Goal: Transaction & Acquisition: Purchase product/service

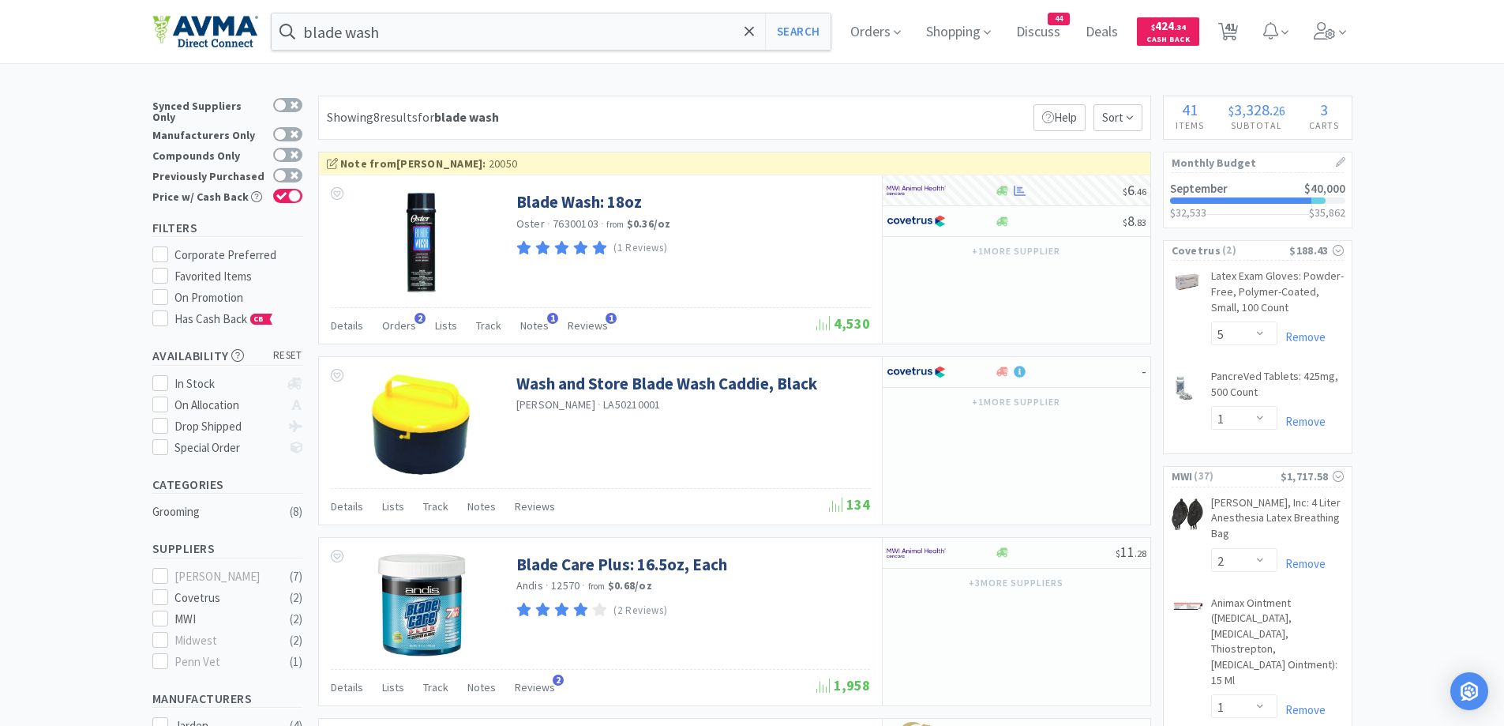
select select "5"
select select "1"
select select "2"
select select "1"
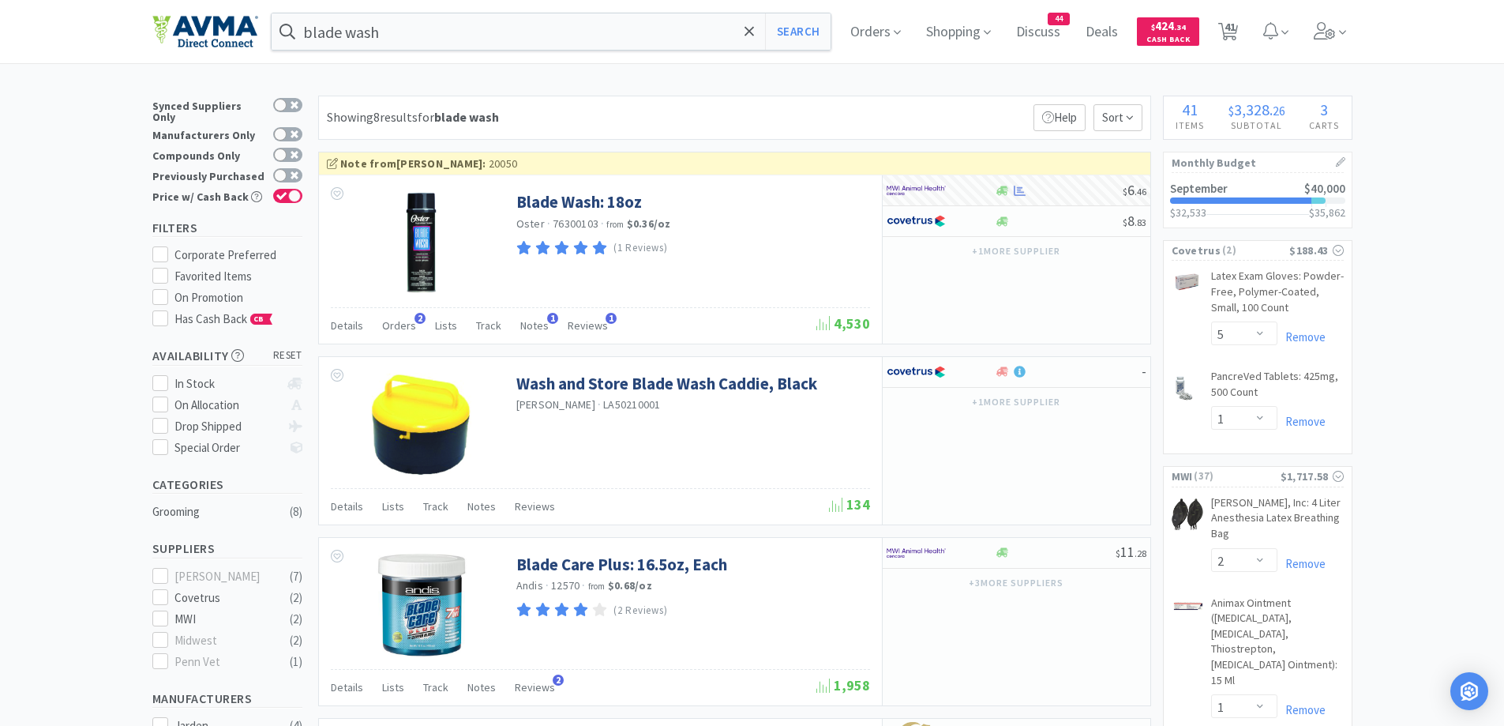
select select "2"
select select "1"
select select "10"
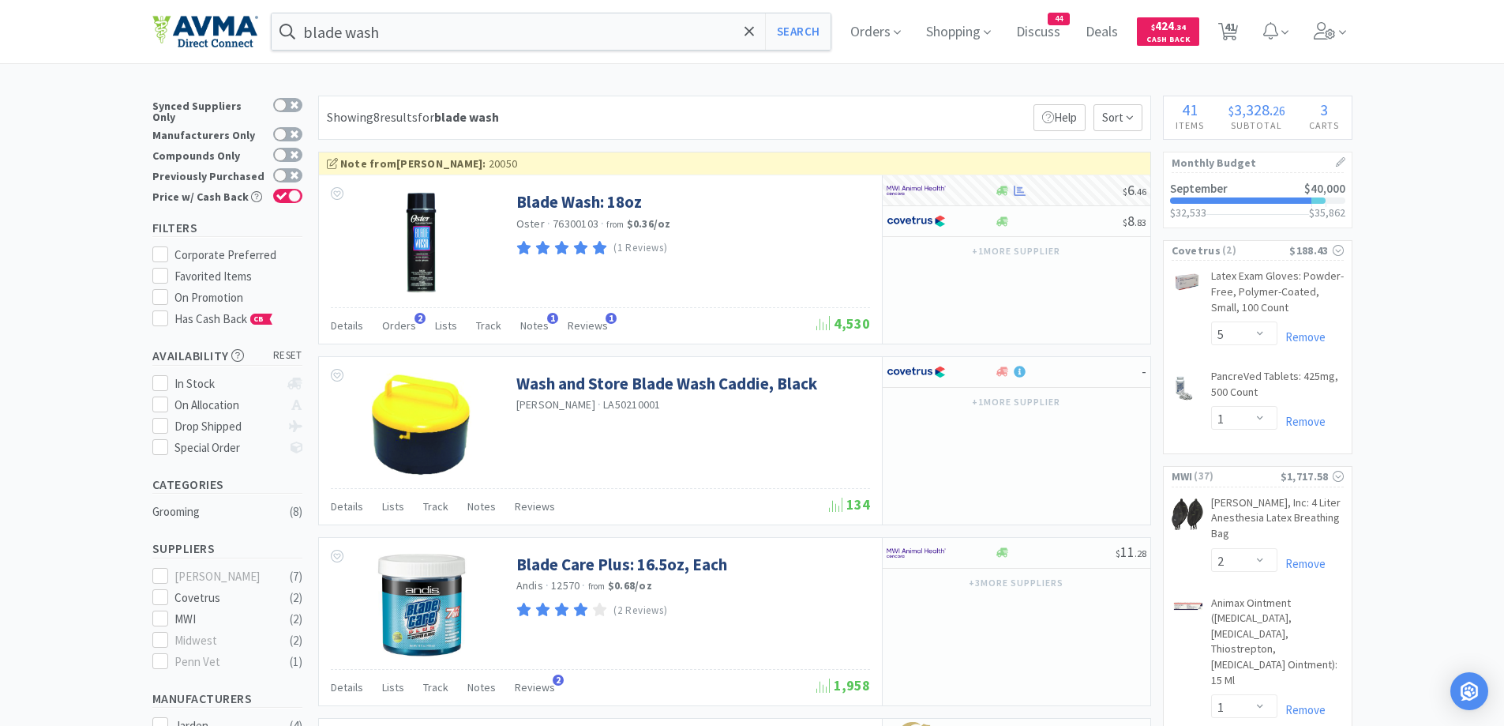
select select "1"
select select "2"
select select "1"
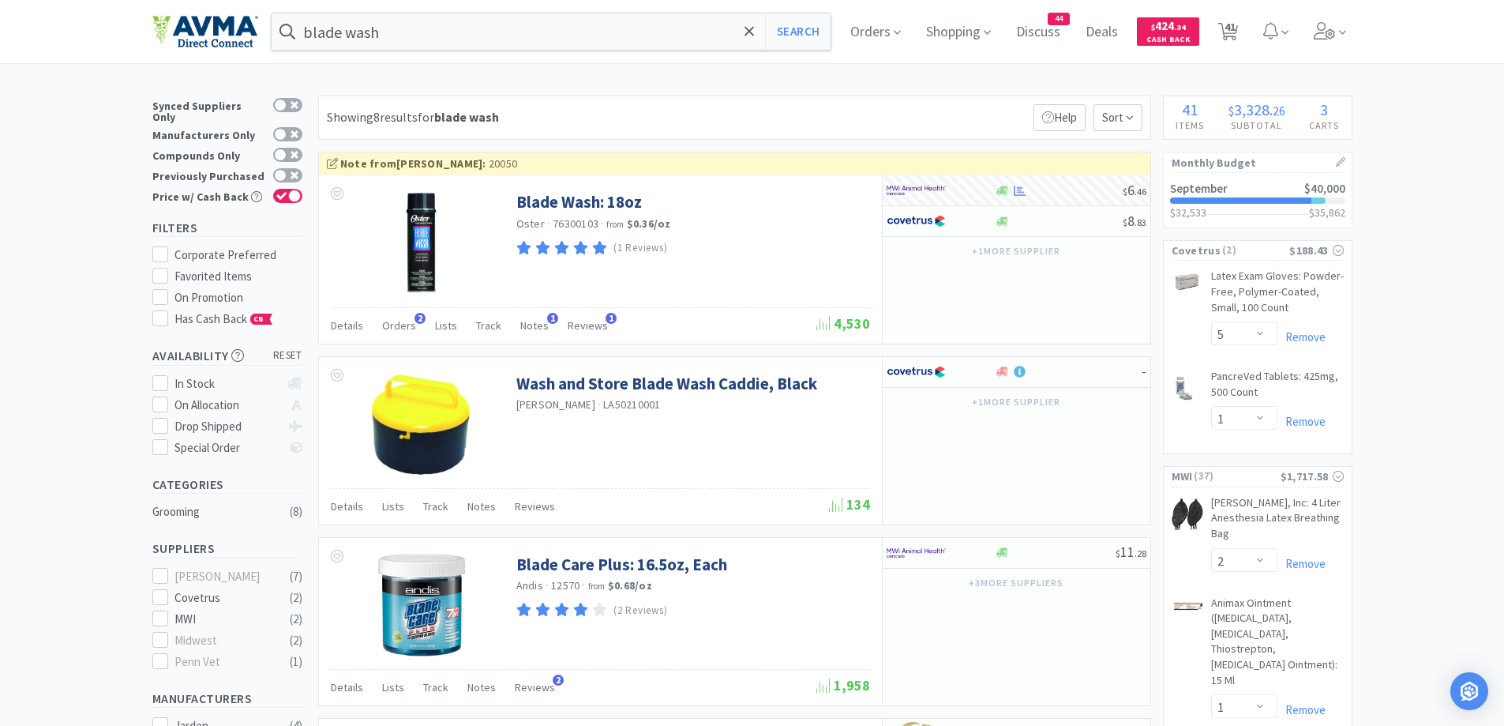
select select "1"
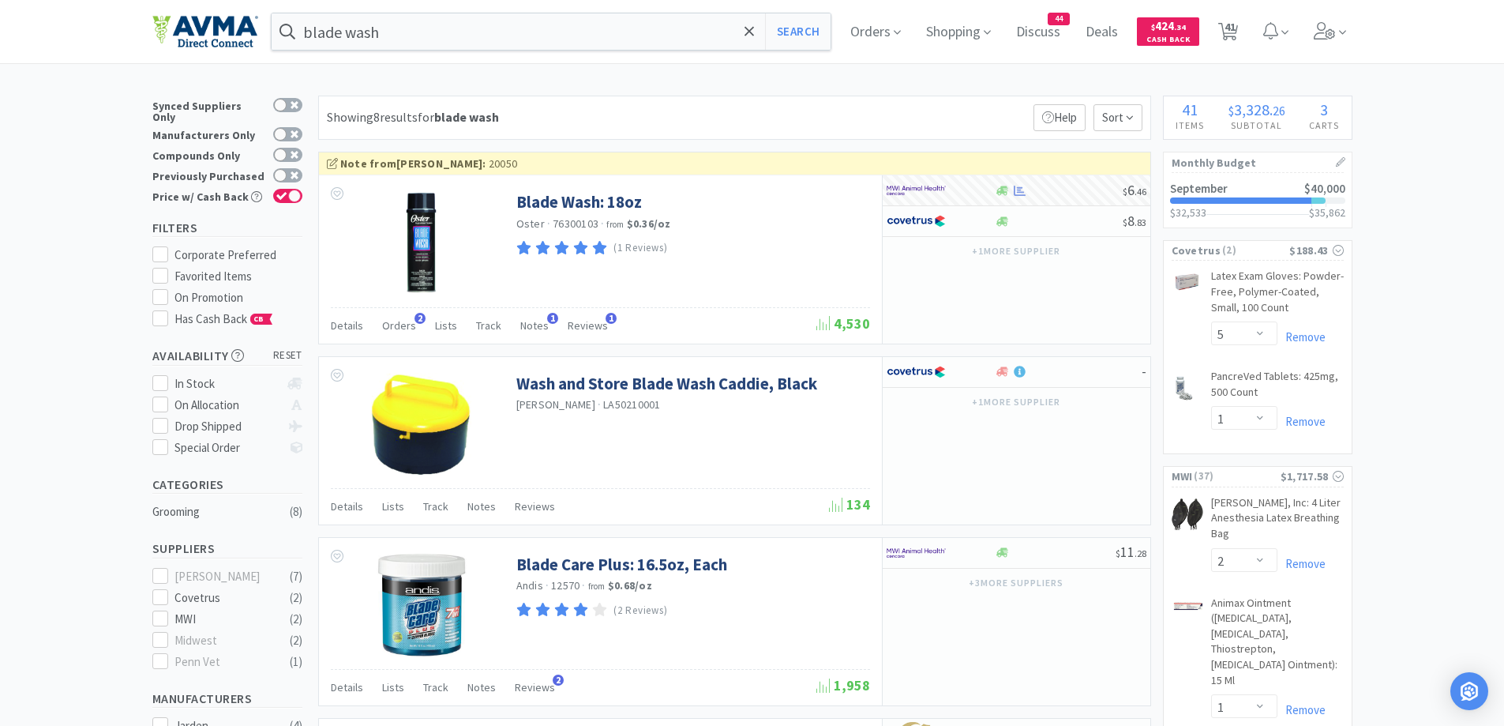
select select "1"
select select "50"
select select "1"
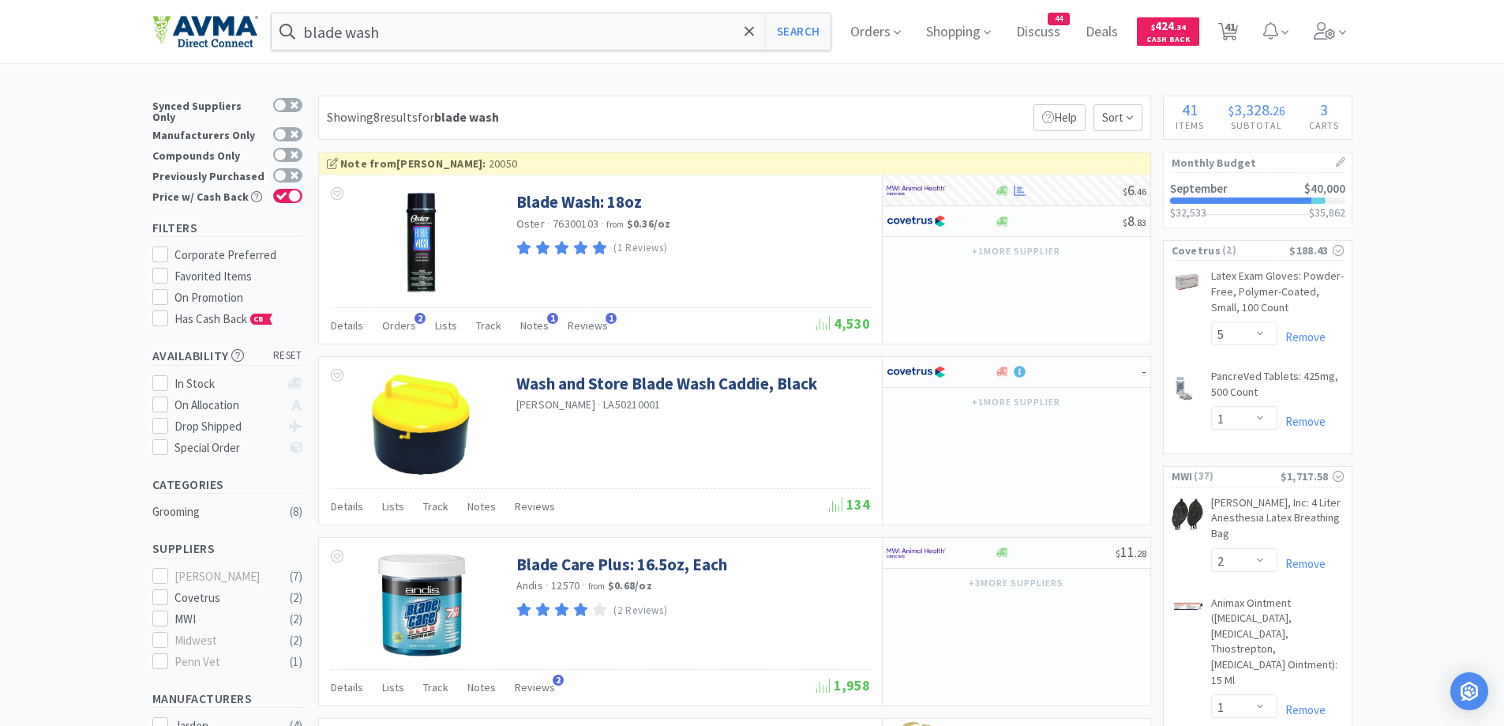
select select "1"
select select "2"
select select "1"
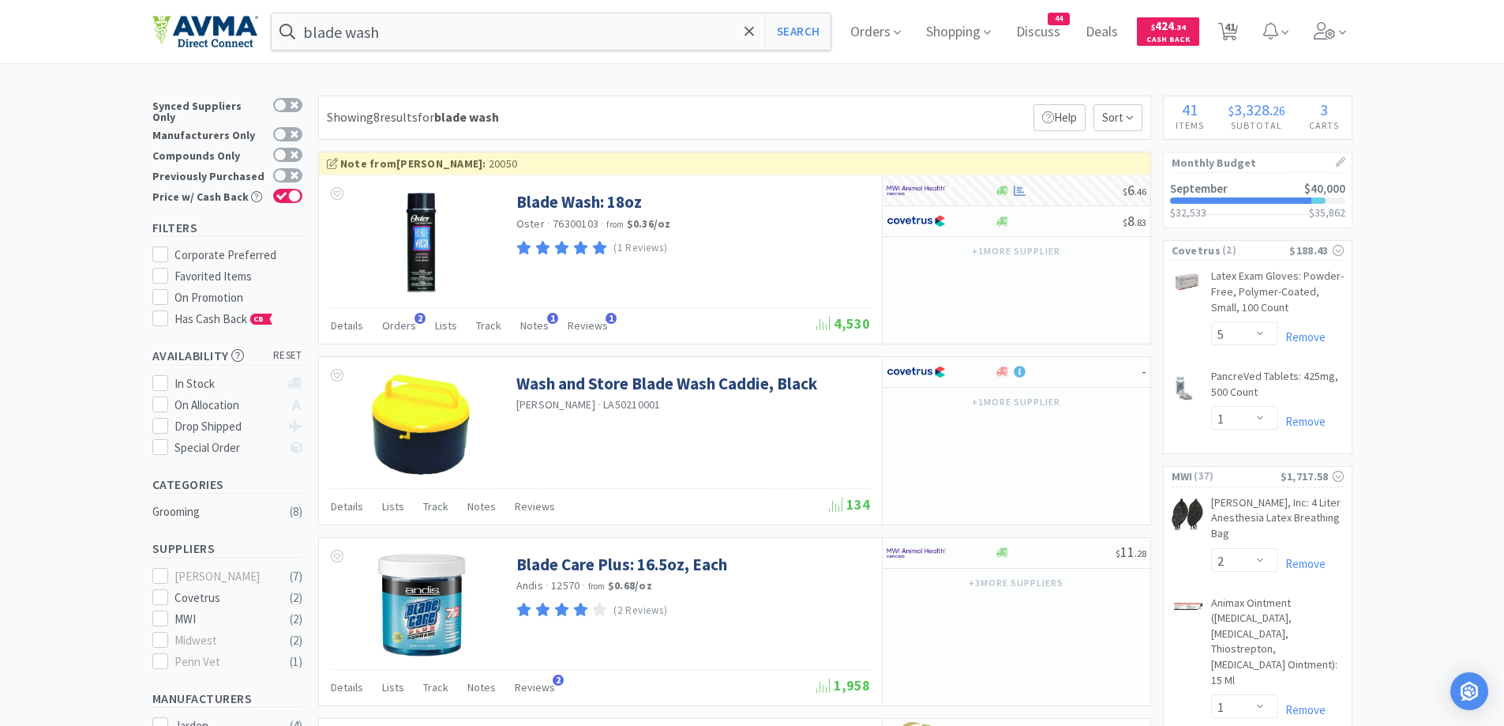
select select "1"
select select "2"
select select "1"
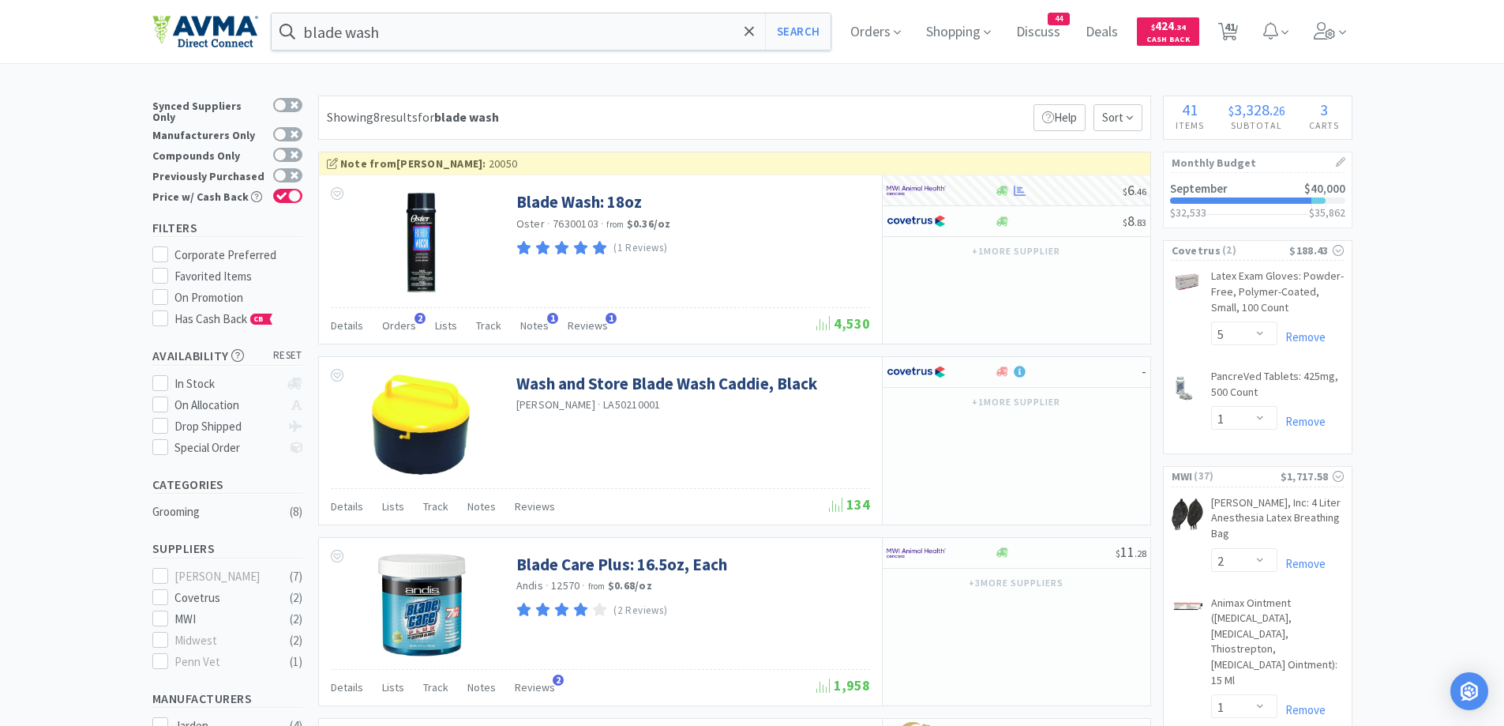
select select "1"
select select "2"
select select "1"
click at [1233, 31] on span "41" at bounding box center [1229, 26] width 11 height 63
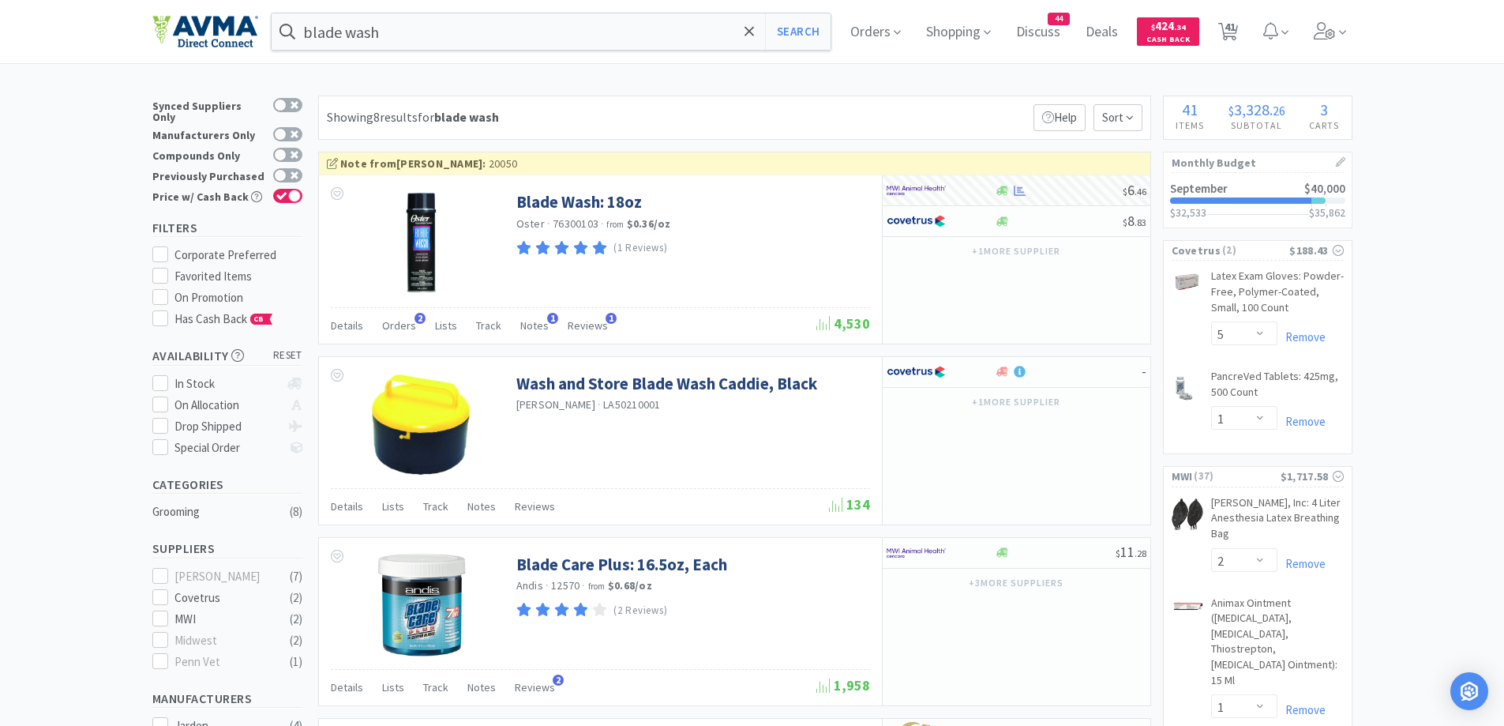
select select "2"
select select "1"
select select "5"
select select "1"
select select "2"
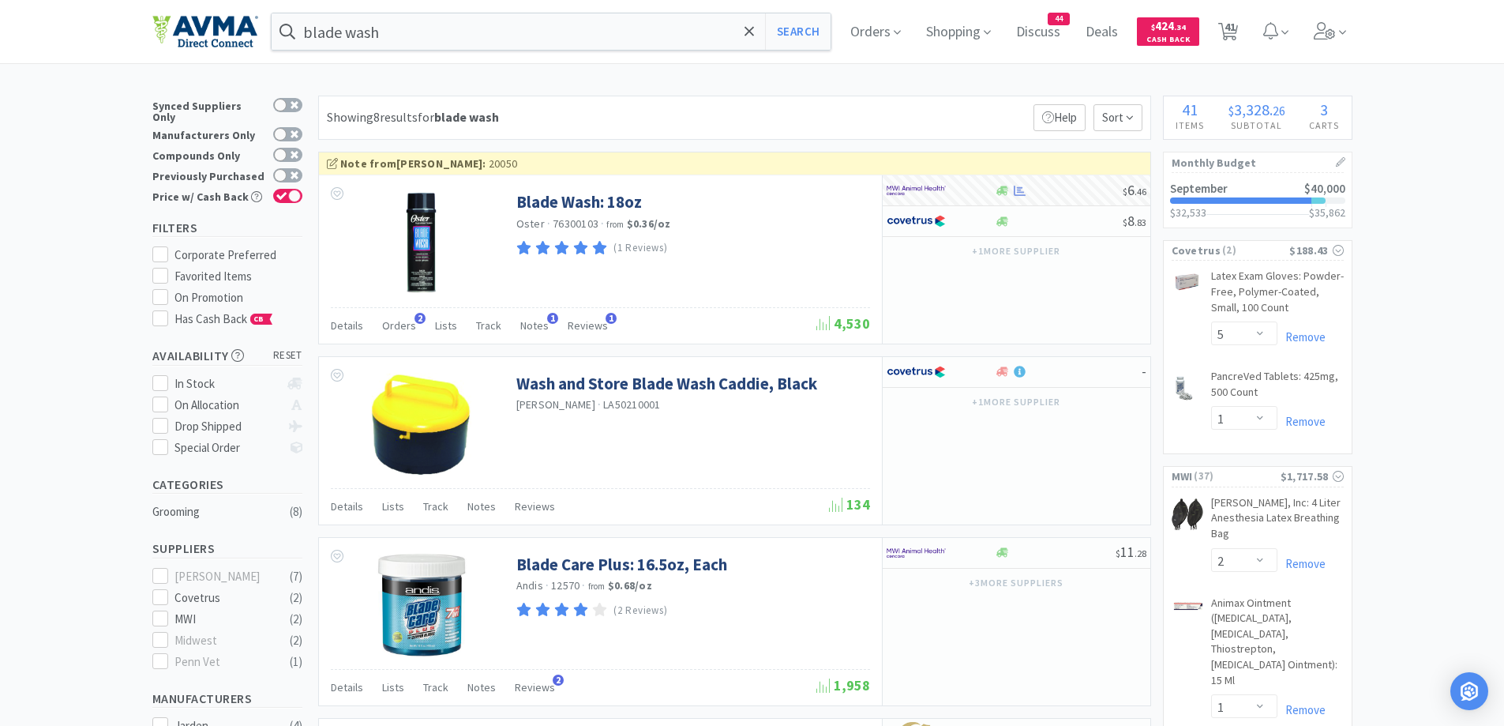
select select "1"
select select "2"
select select "1"
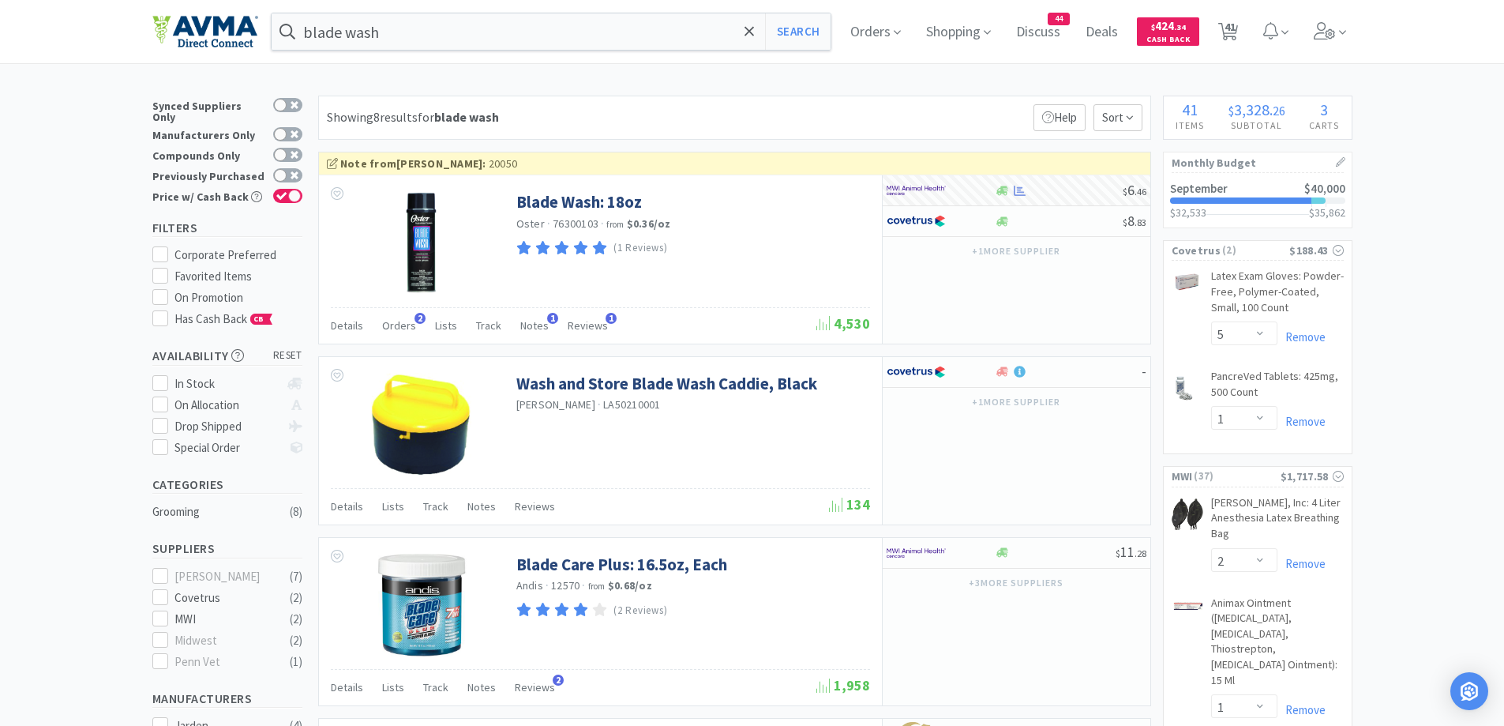
select select "1"
select select "10"
select select "1"
select select "2"
select select "1"
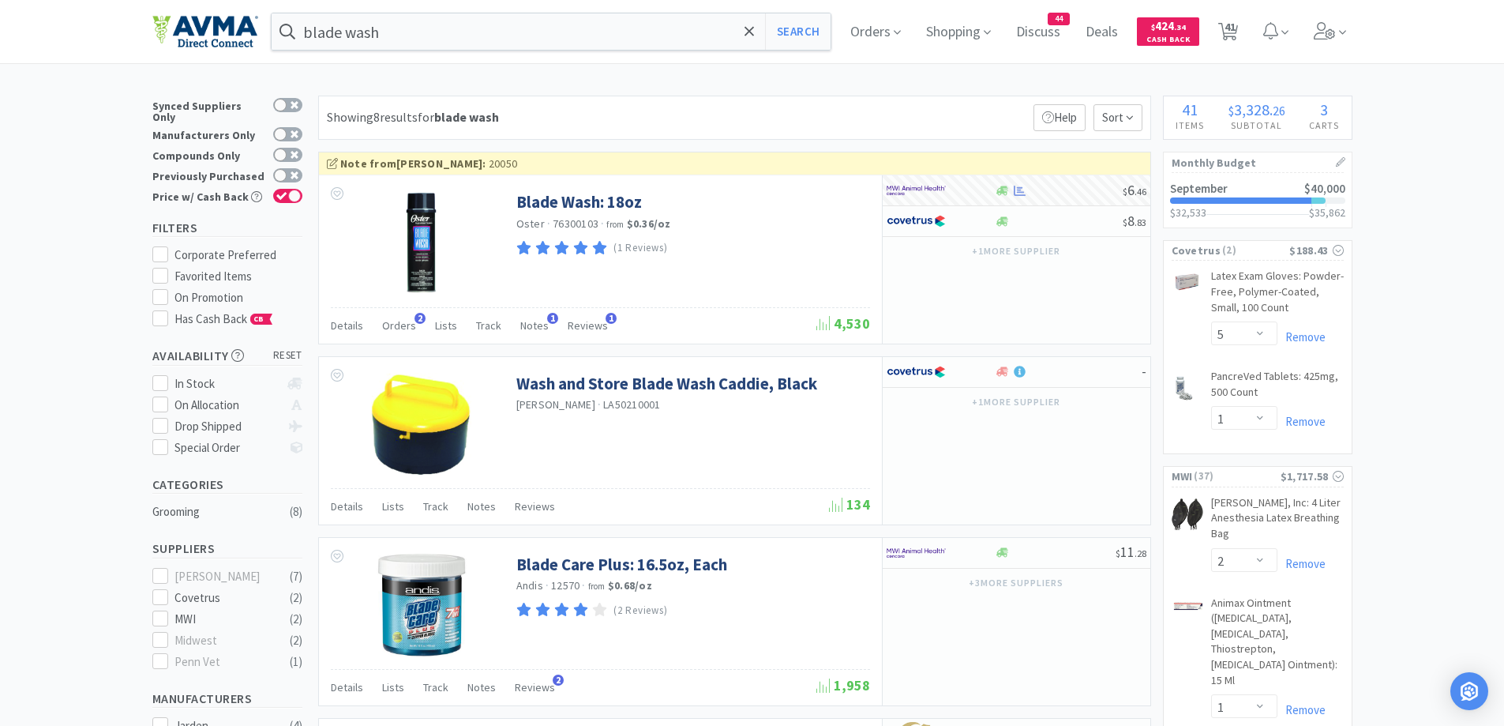
select select "1"
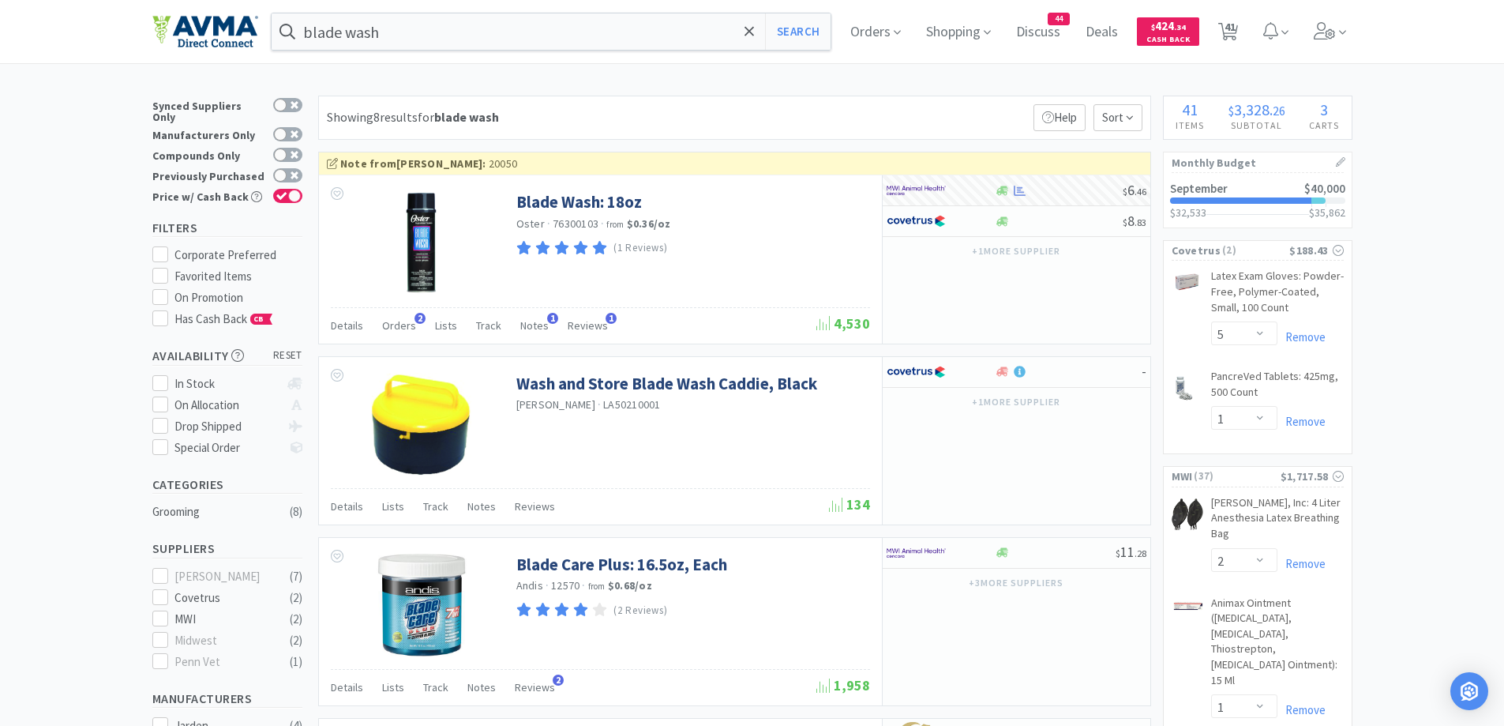
select select "1"
select select "50"
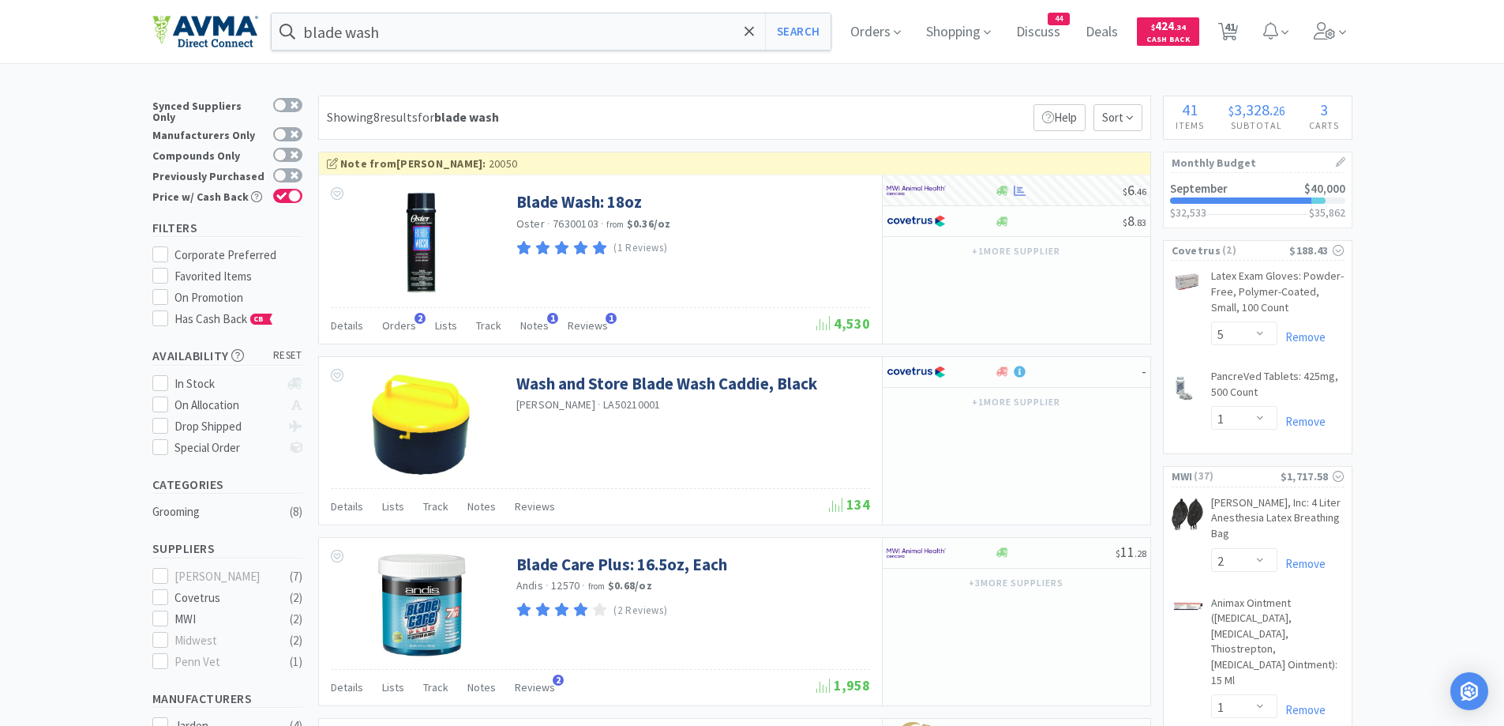
select select "1"
select select "2"
select select "1"
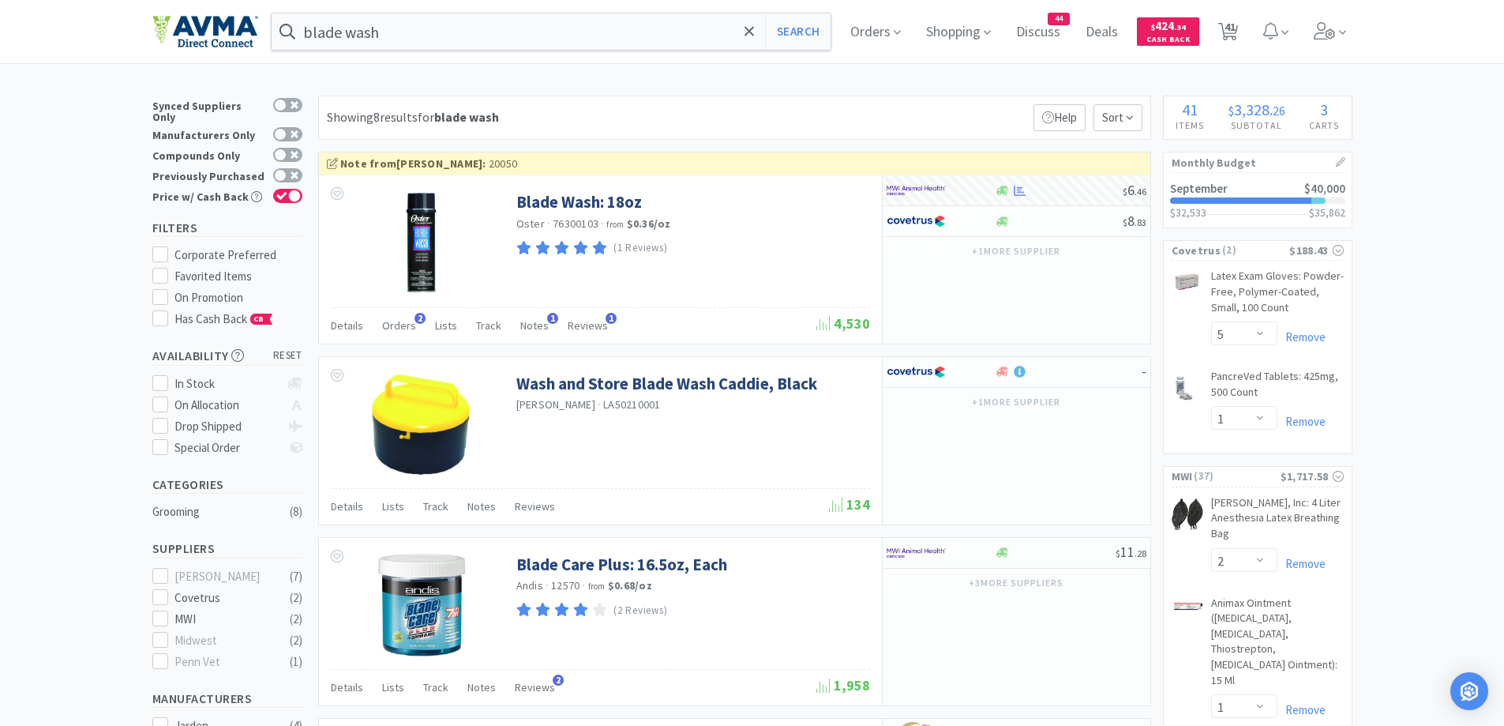
select select "1"
select select "2"
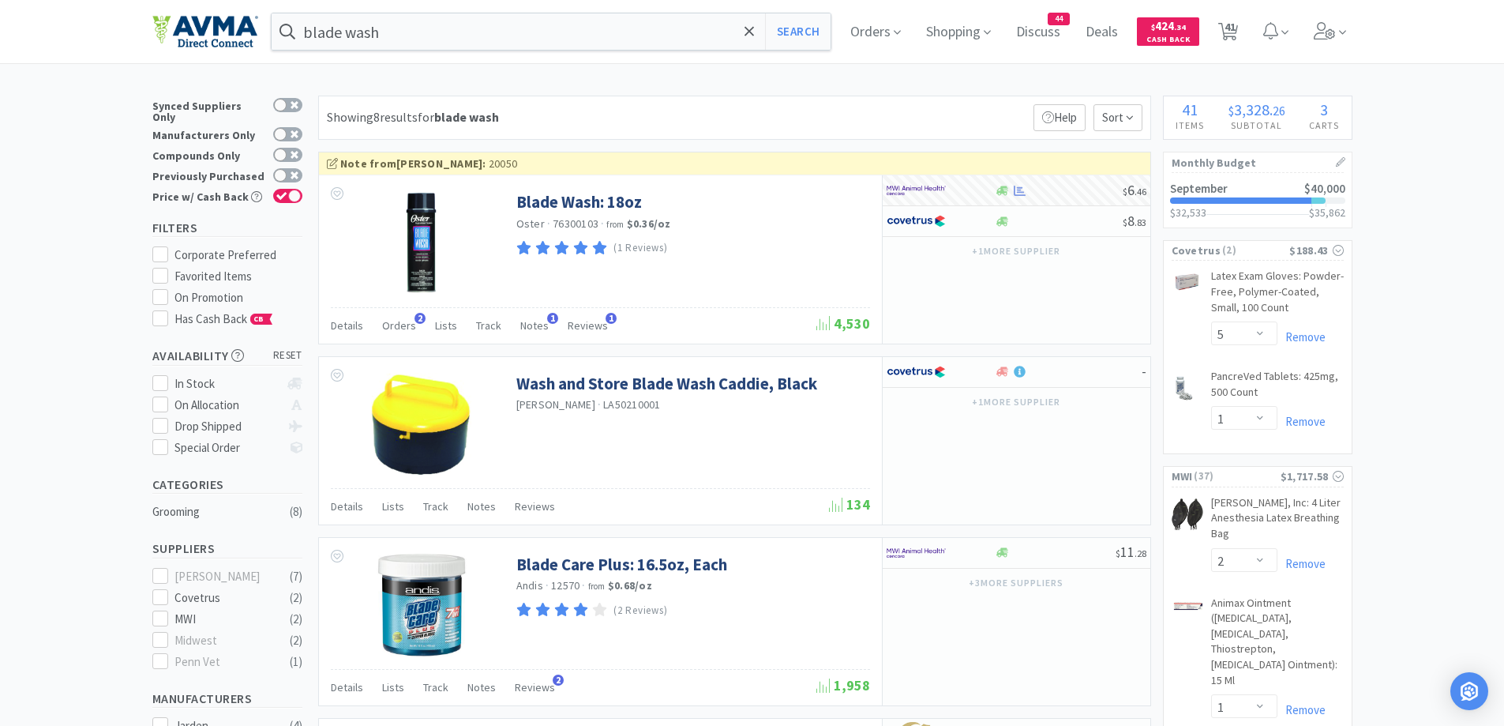
select select "1"
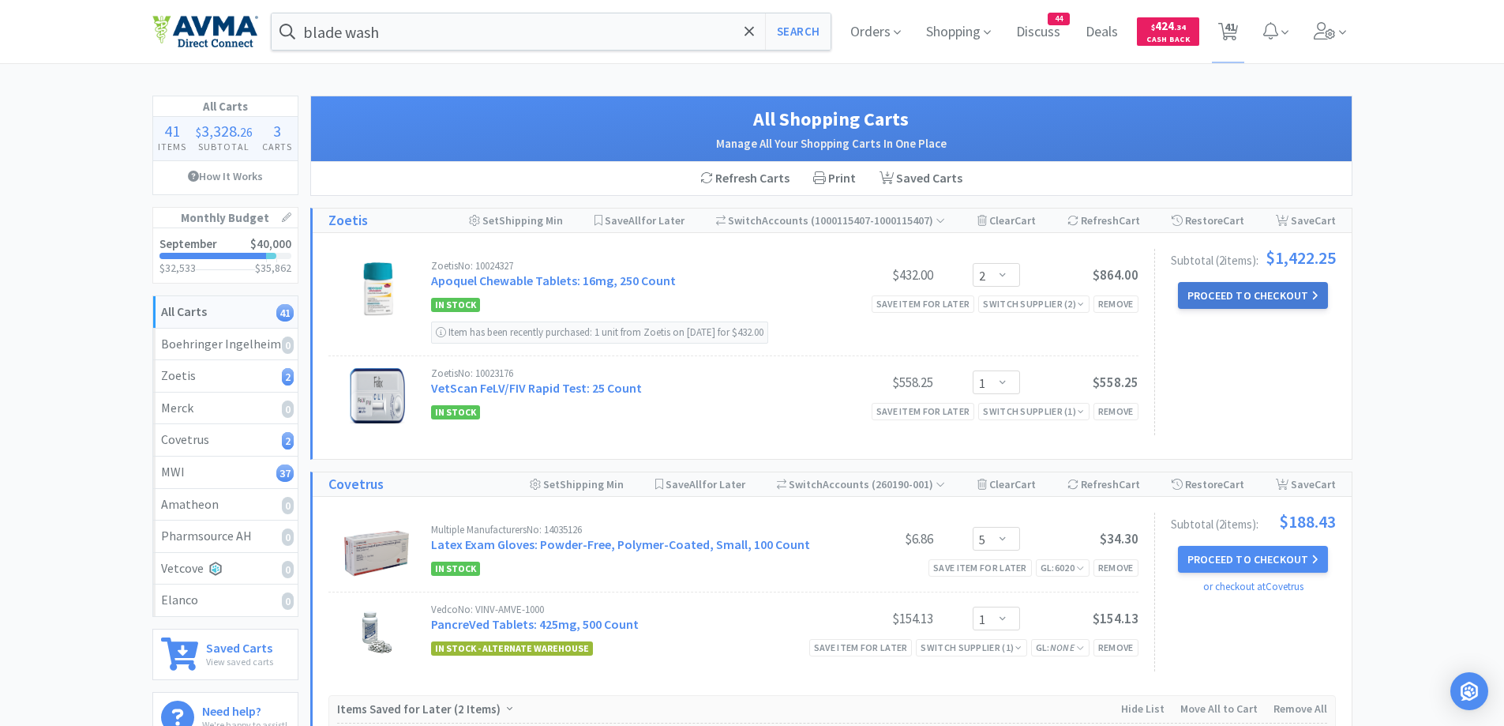
click at [1233, 291] on button "Proceed to Checkout" at bounding box center [1253, 295] width 150 height 27
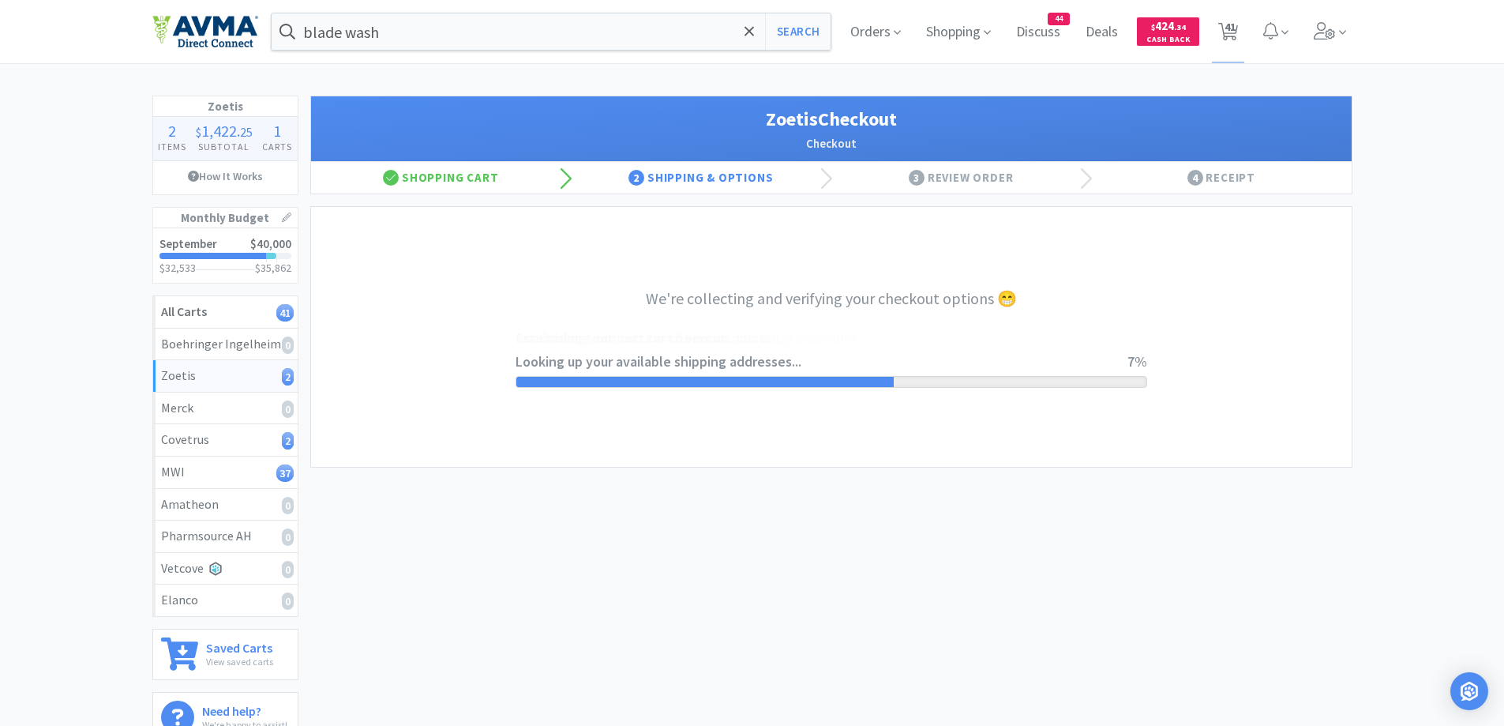
select select "invoice"
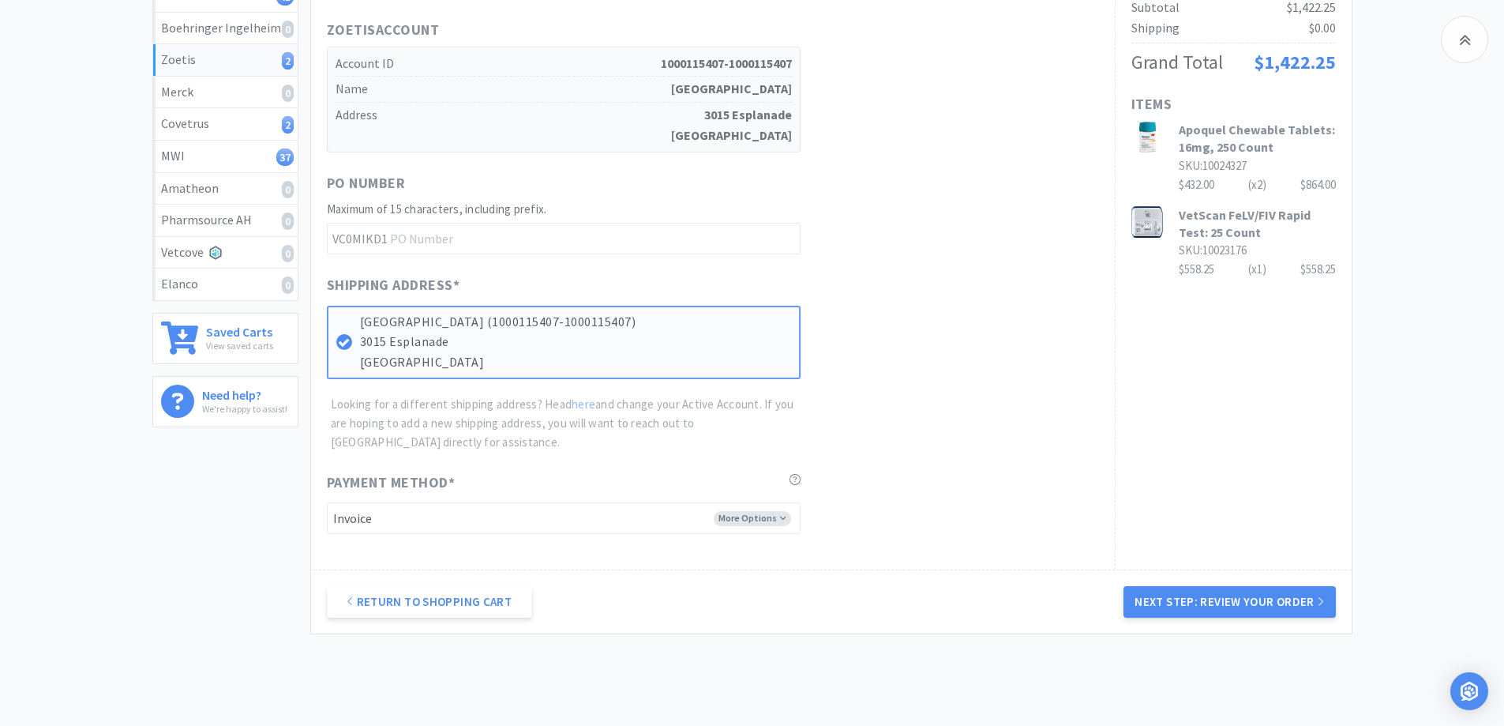
scroll to position [158, 0]
click at [1225, 607] on button "Next Step: Review Your Order" at bounding box center [1229, 602] width 212 height 32
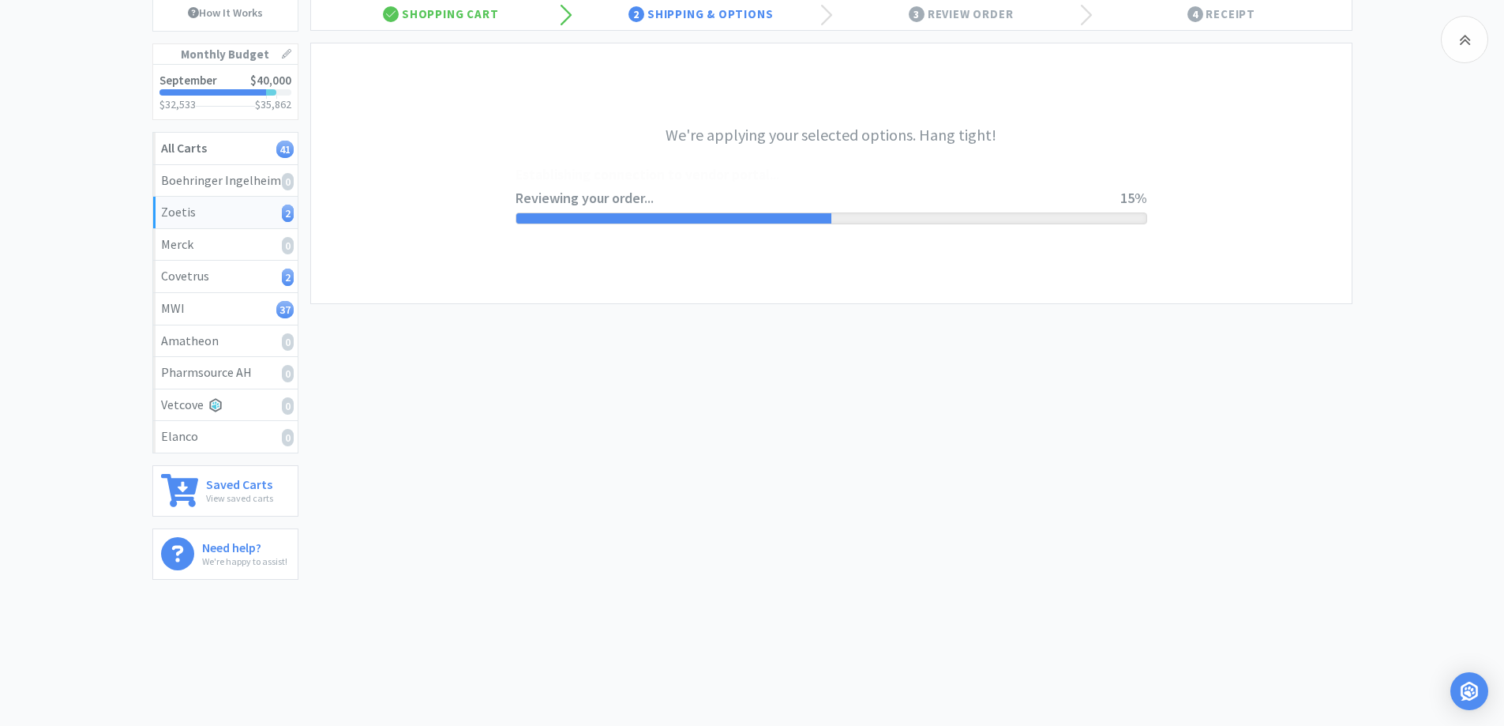
scroll to position [0, 0]
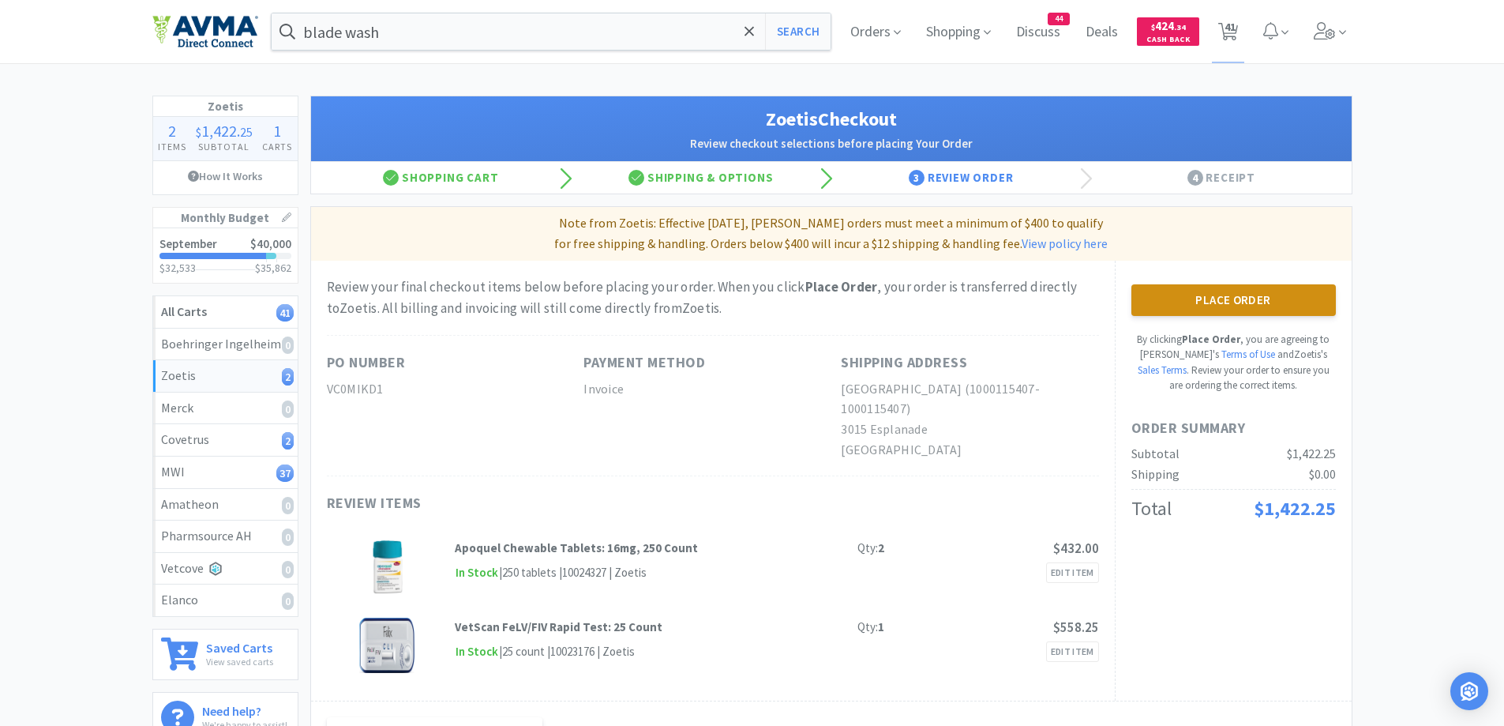
click at [1217, 302] on button "Place Order" at bounding box center [1233, 300] width 204 height 32
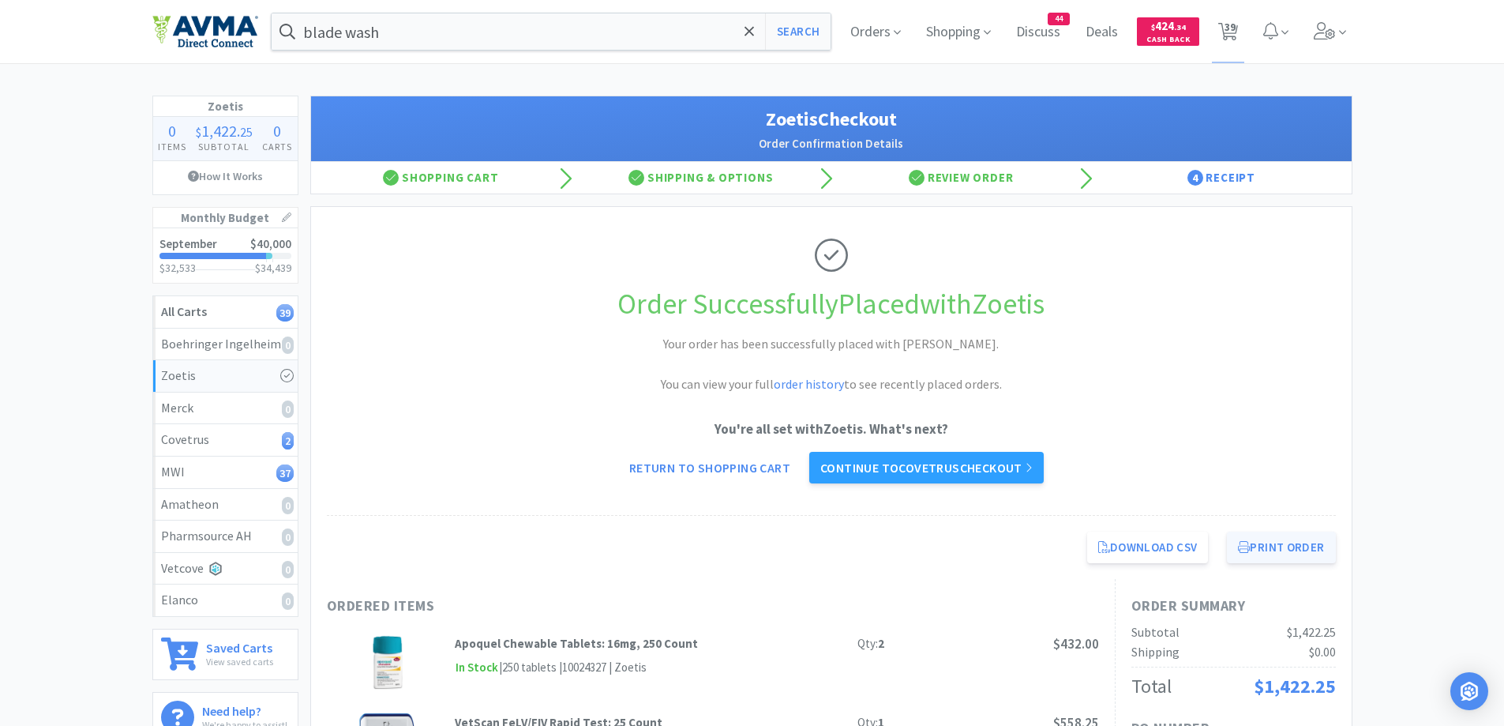
drag, startPoint x: 1303, startPoint y: 547, endPoint x: 1301, endPoint y: 538, distance: 9.6
click at [1303, 547] on button "Print Order" at bounding box center [1281, 547] width 108 height 32
click at [991, 465] on link "Continue to Covetrus checkout" at bounding box center [926, 468] width 234 height 32
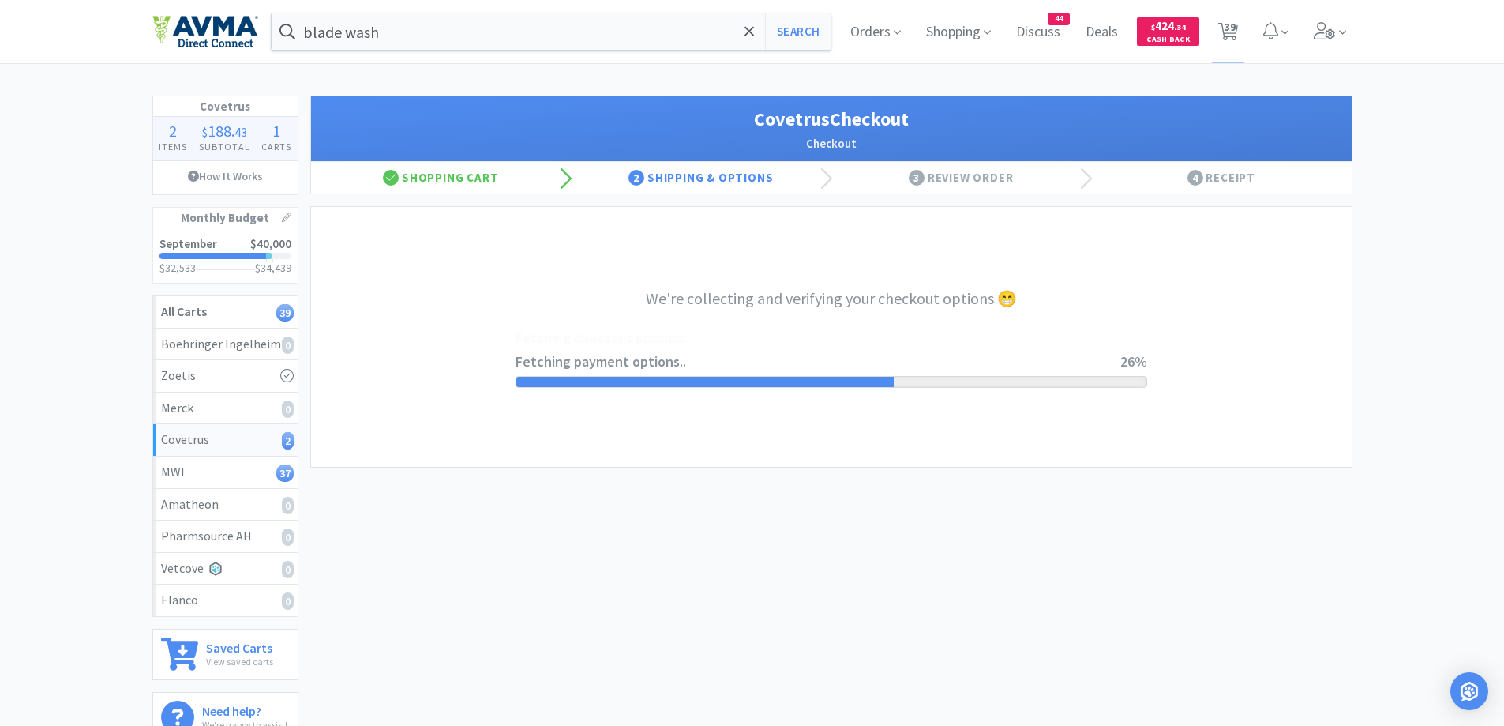
select select "9818568491050"
select select "cvt-standard-net"
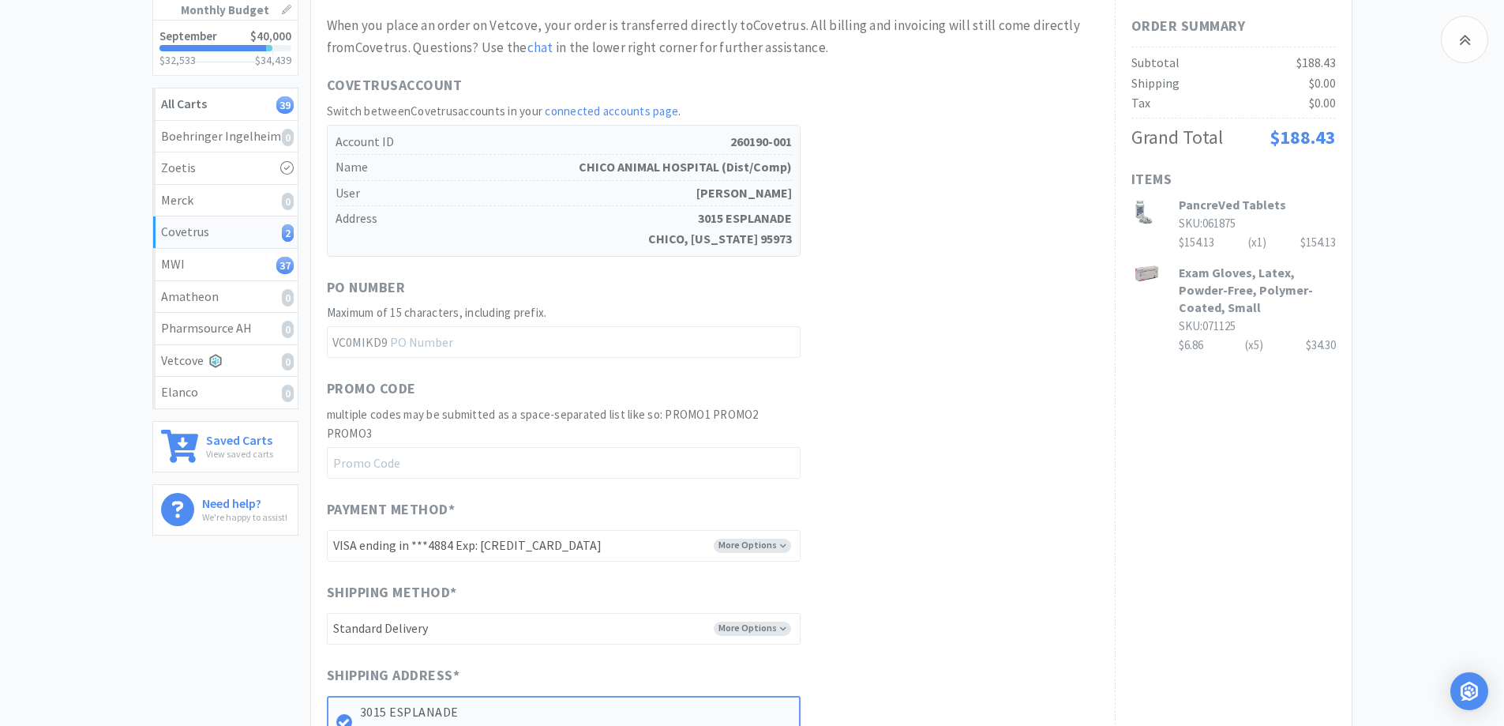
scroll to position [121, 0]
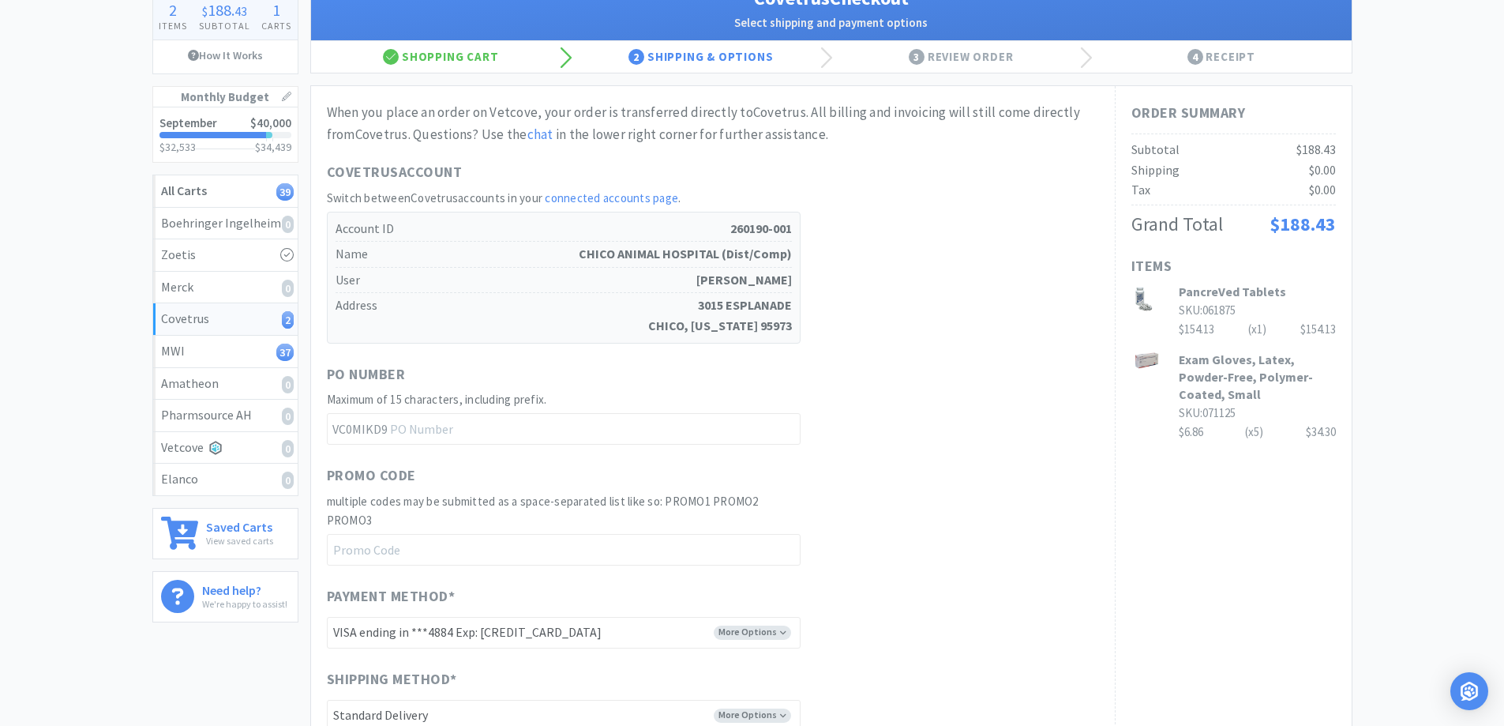
click at [1398, 330] on div "Covetrus 2 Items $ 188 . 43 Subtotal 1 Carts How It Works Monthly Budget Septem…" at bounding box center [752, 520] width 1504 height 1090
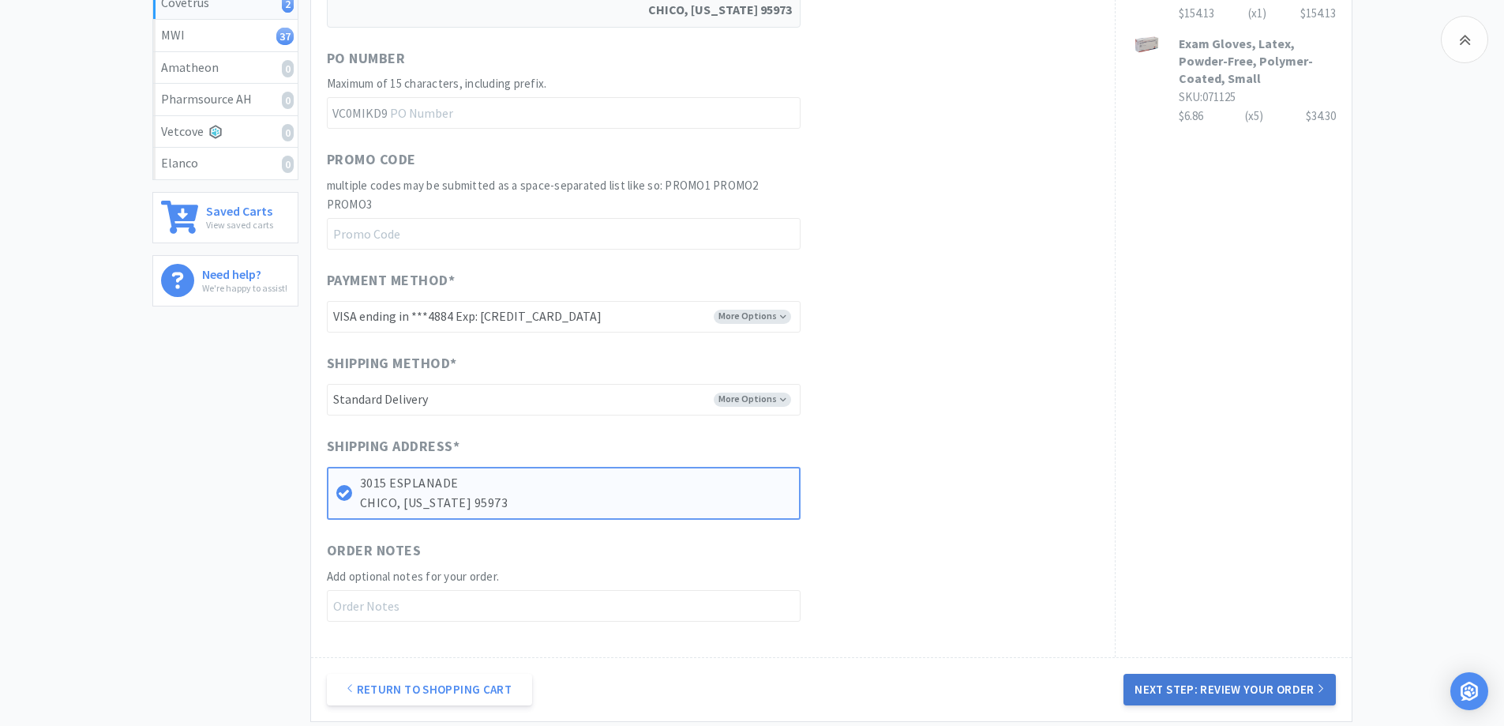
click at [1259, 684] on button "Next Step: Review Your Order" at bounding box center [1229, 689] width 212 height 32
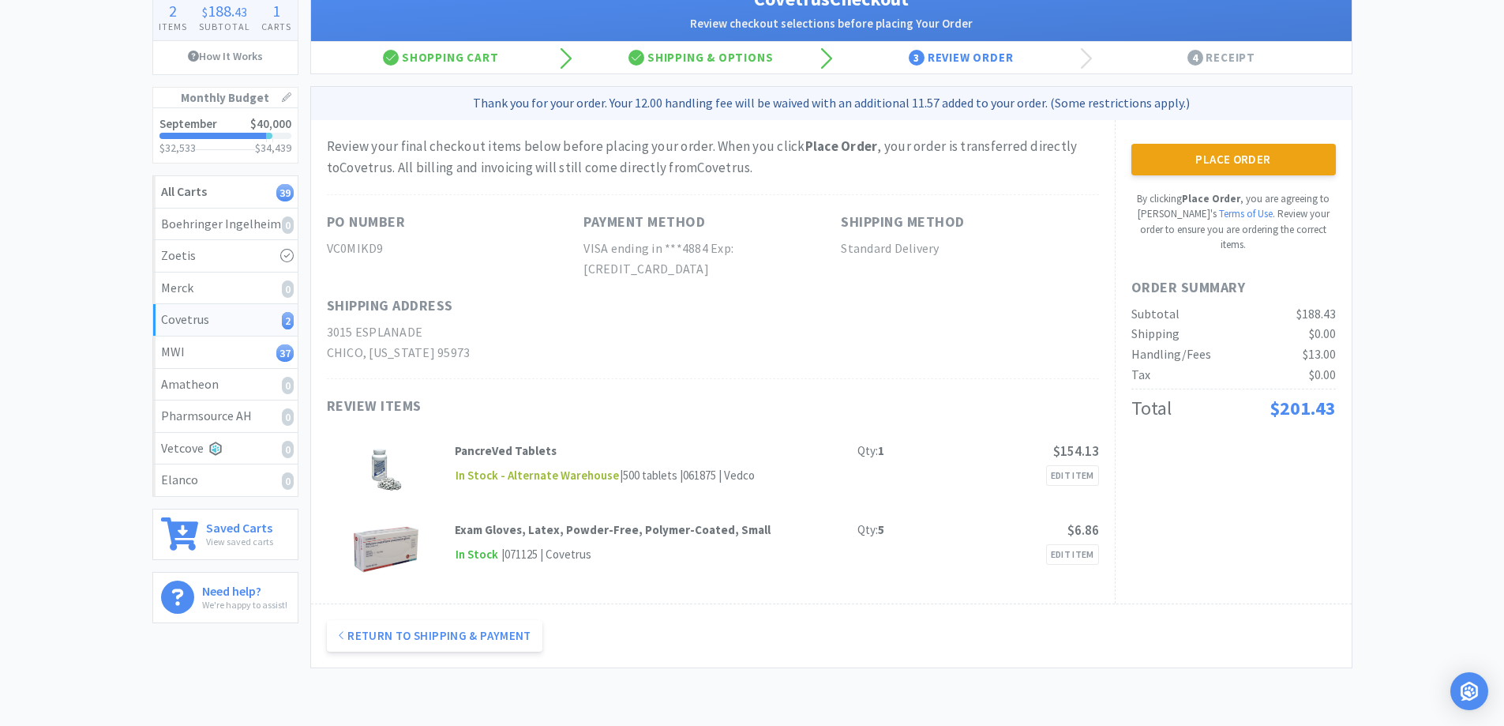
scroll to position [158, 0]
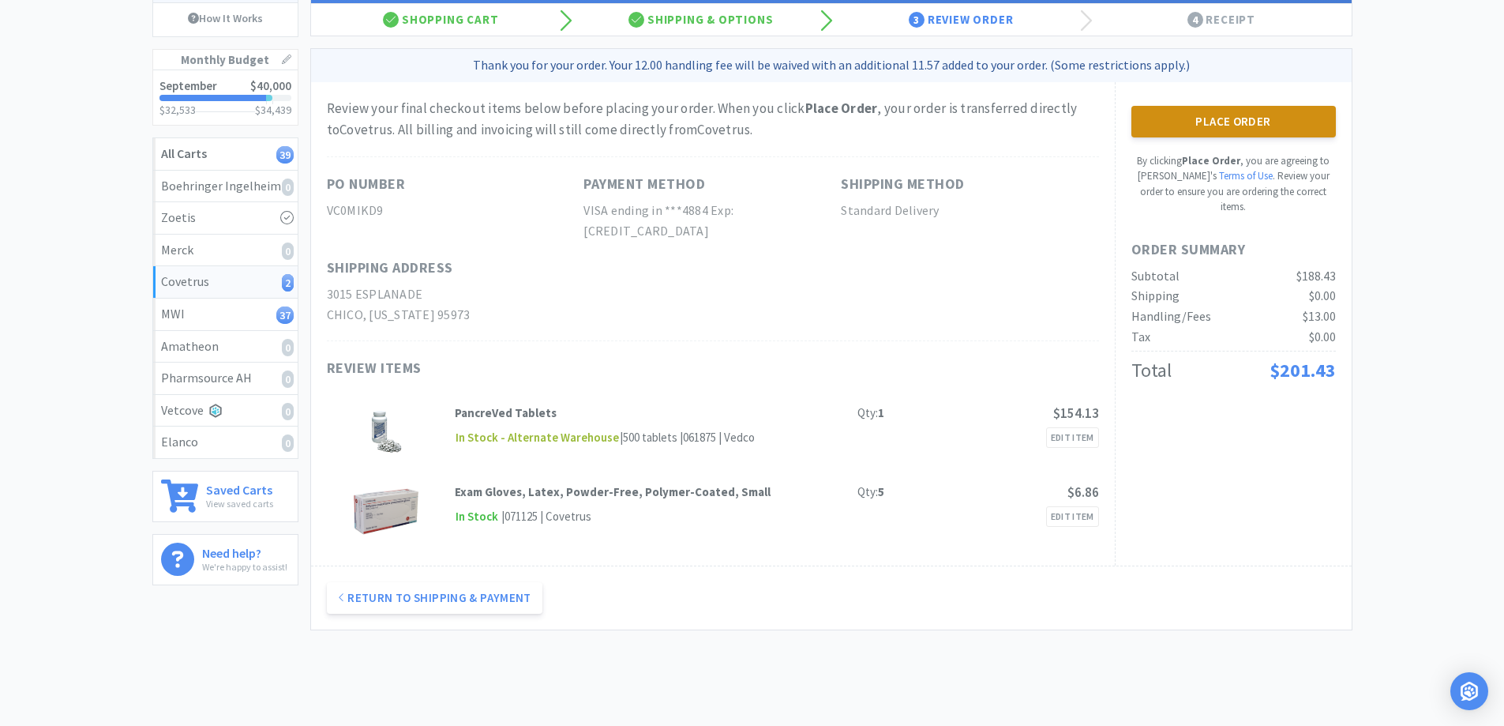
click at [1245, 119] on button "Place Order" at bounding box center [1233, 122] width 204 height 32
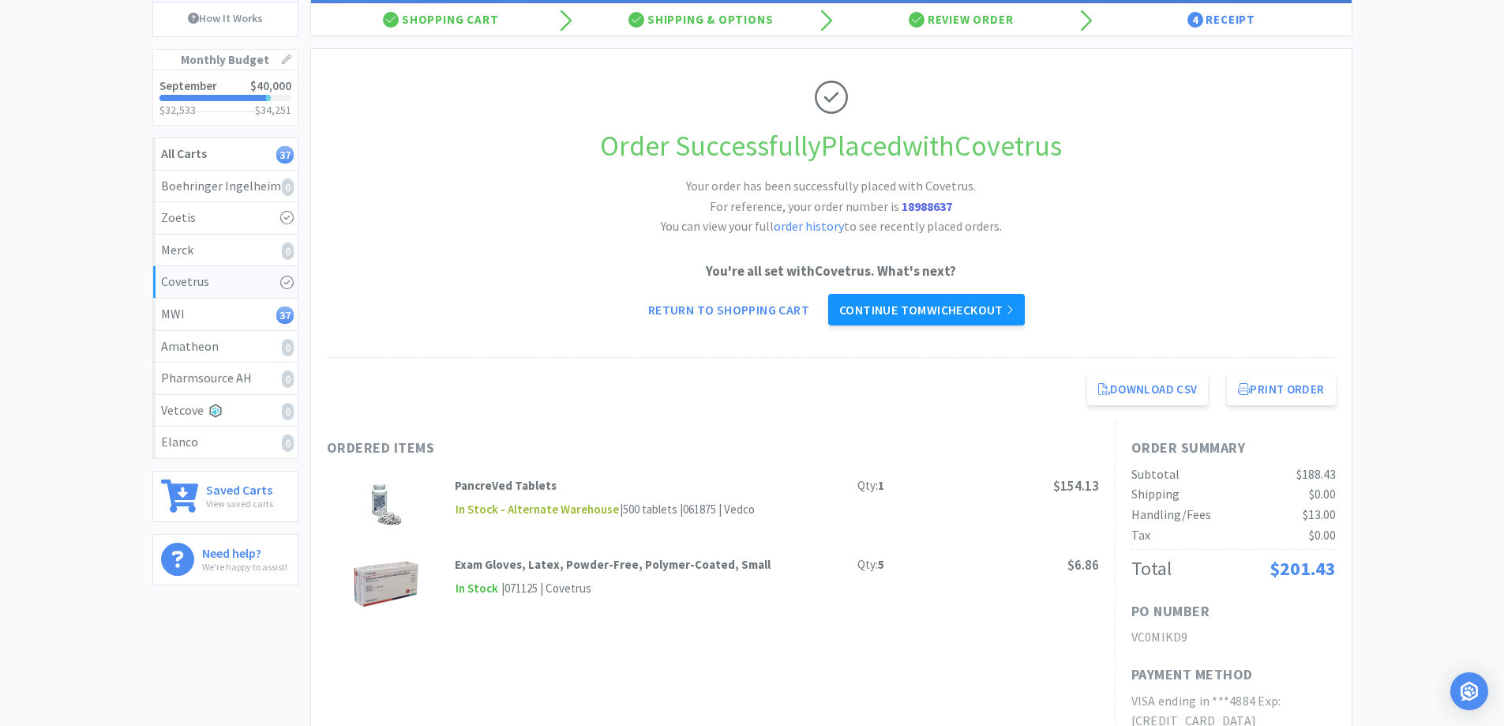
click at [955, 302] on link "Continue to MWI checkout" at bounding box center [926, 310] width 197 height 32
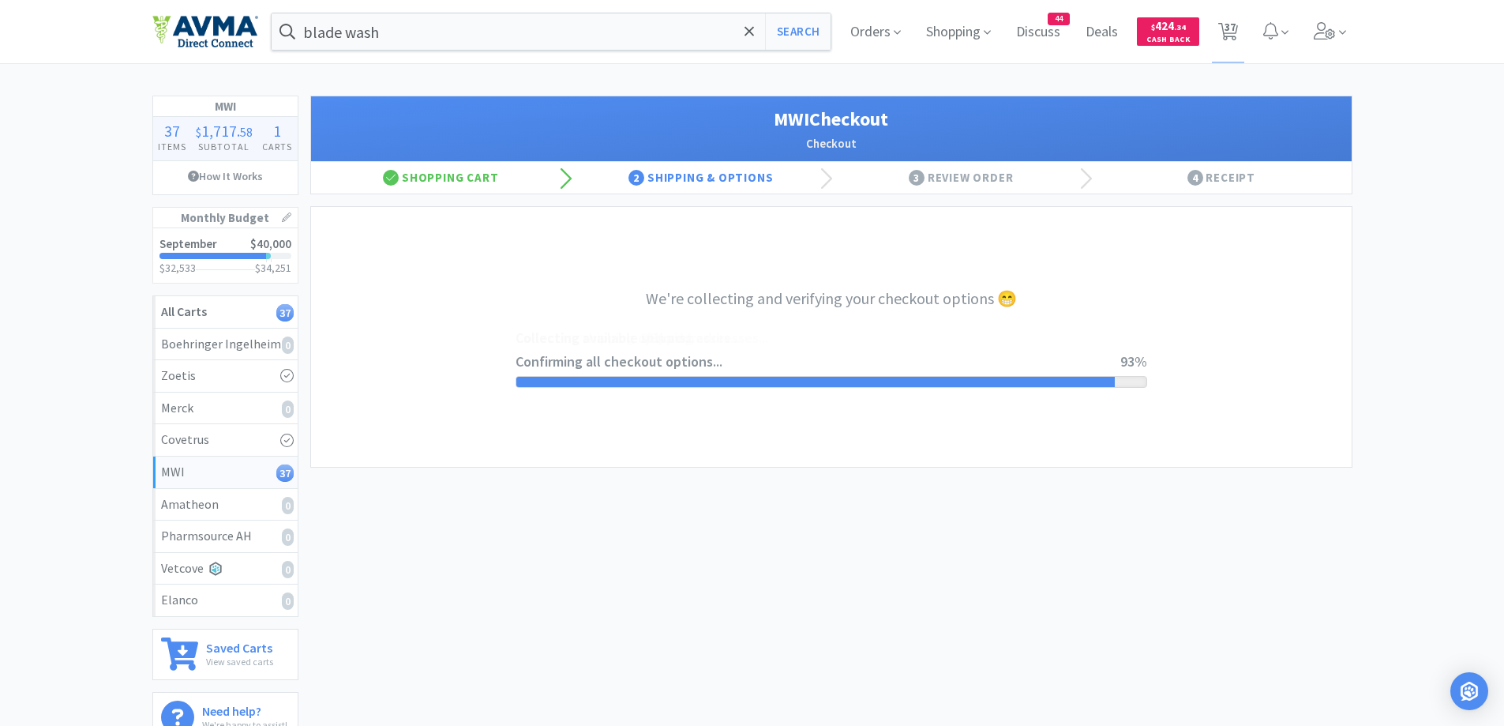
select select "CC_9421154621689816"
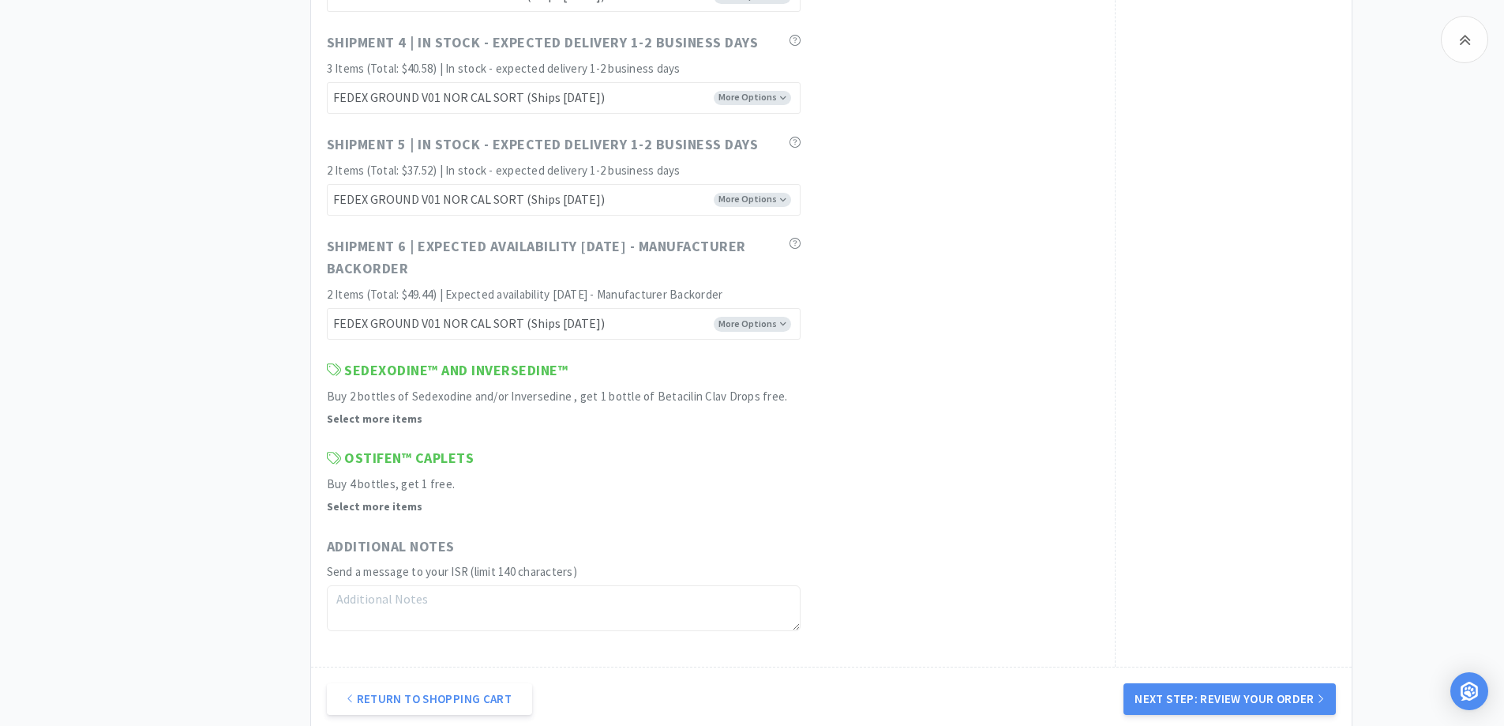
scroll to position [1746, 0]
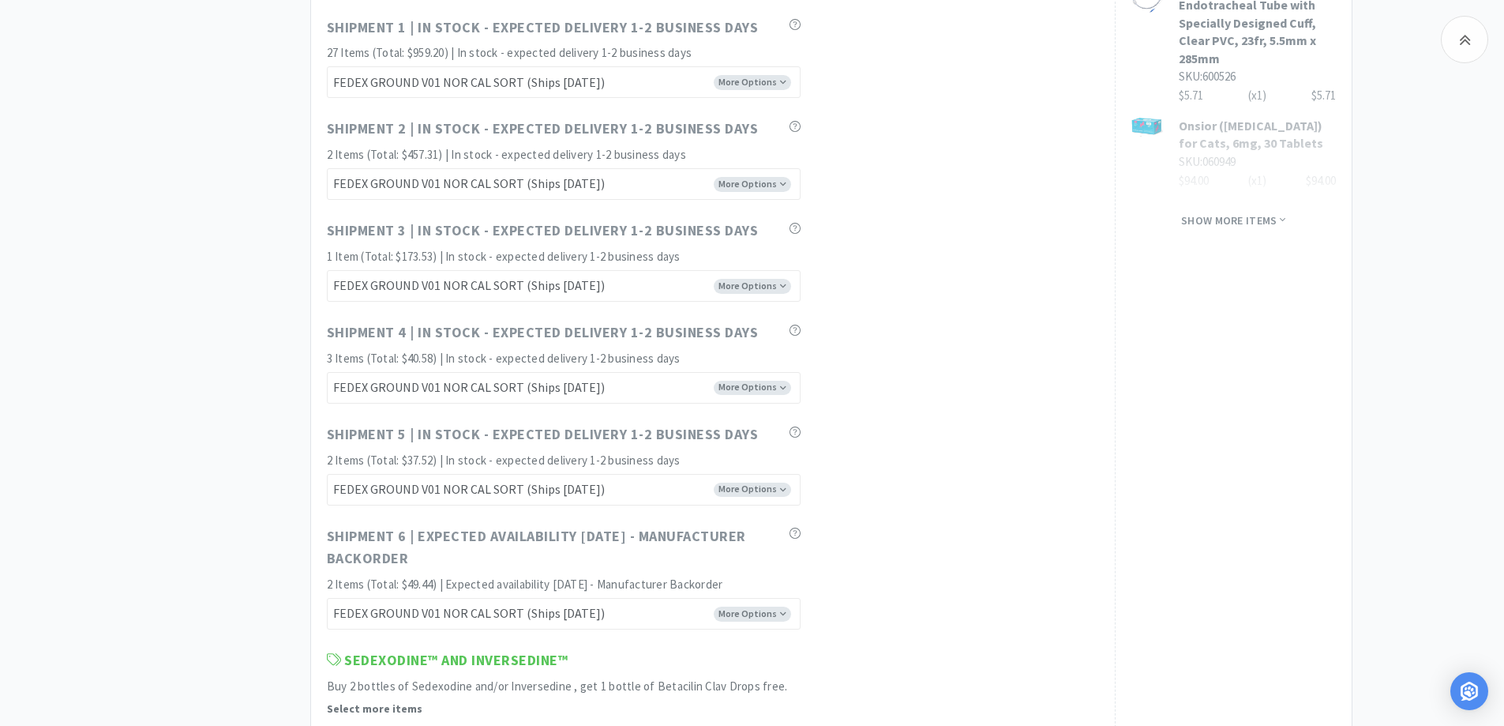
scroll to position [957, 0]
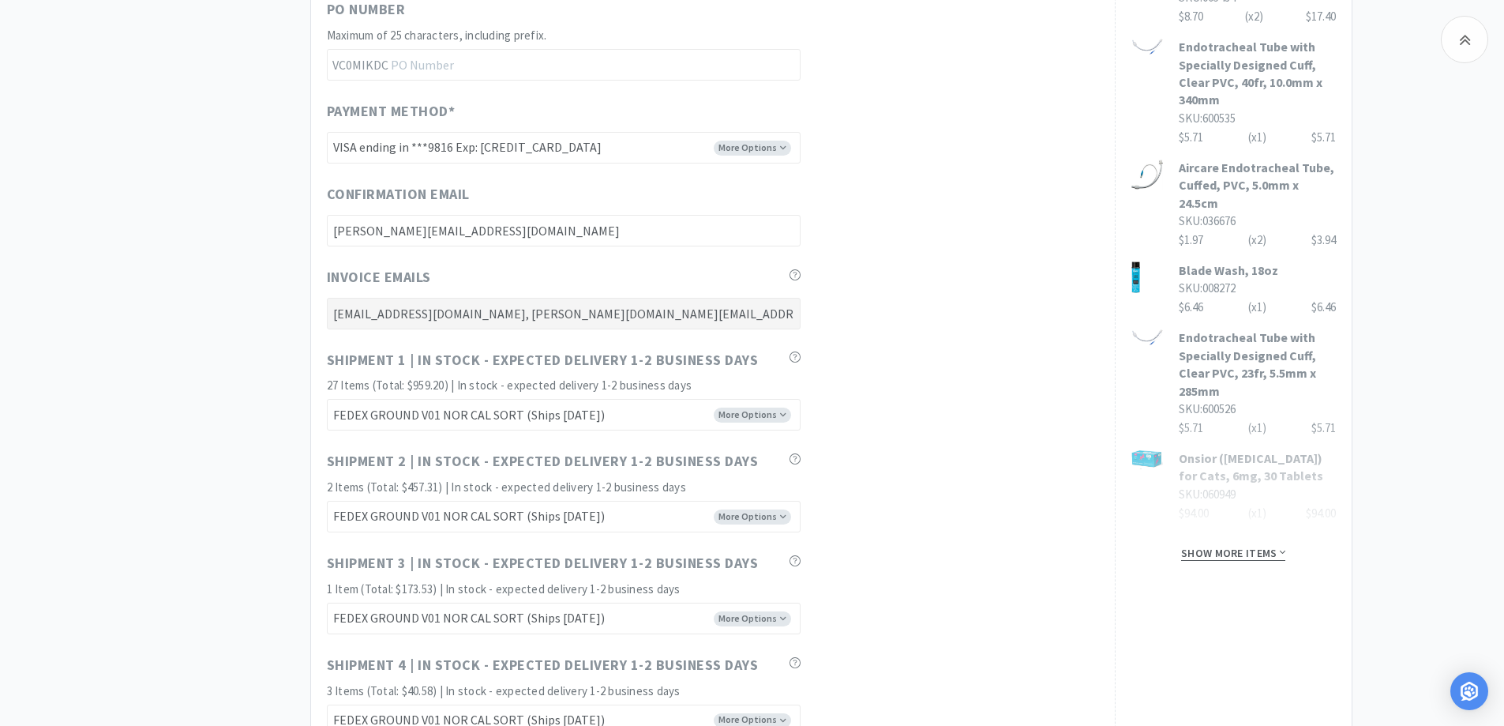
click at [1208, 546] on span "Show more items" at bounding box center [1233, 553] width 104 height 15
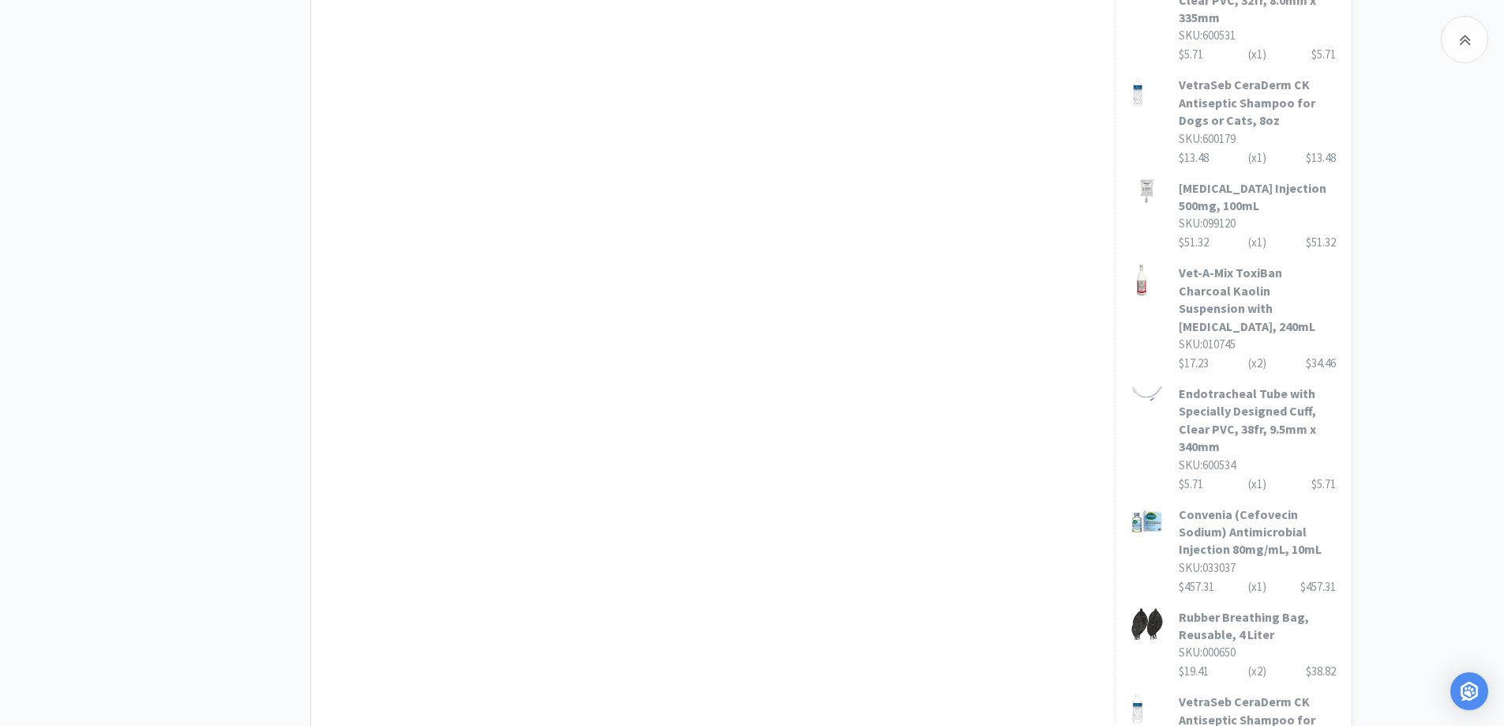
scroll to position [3641, 0]
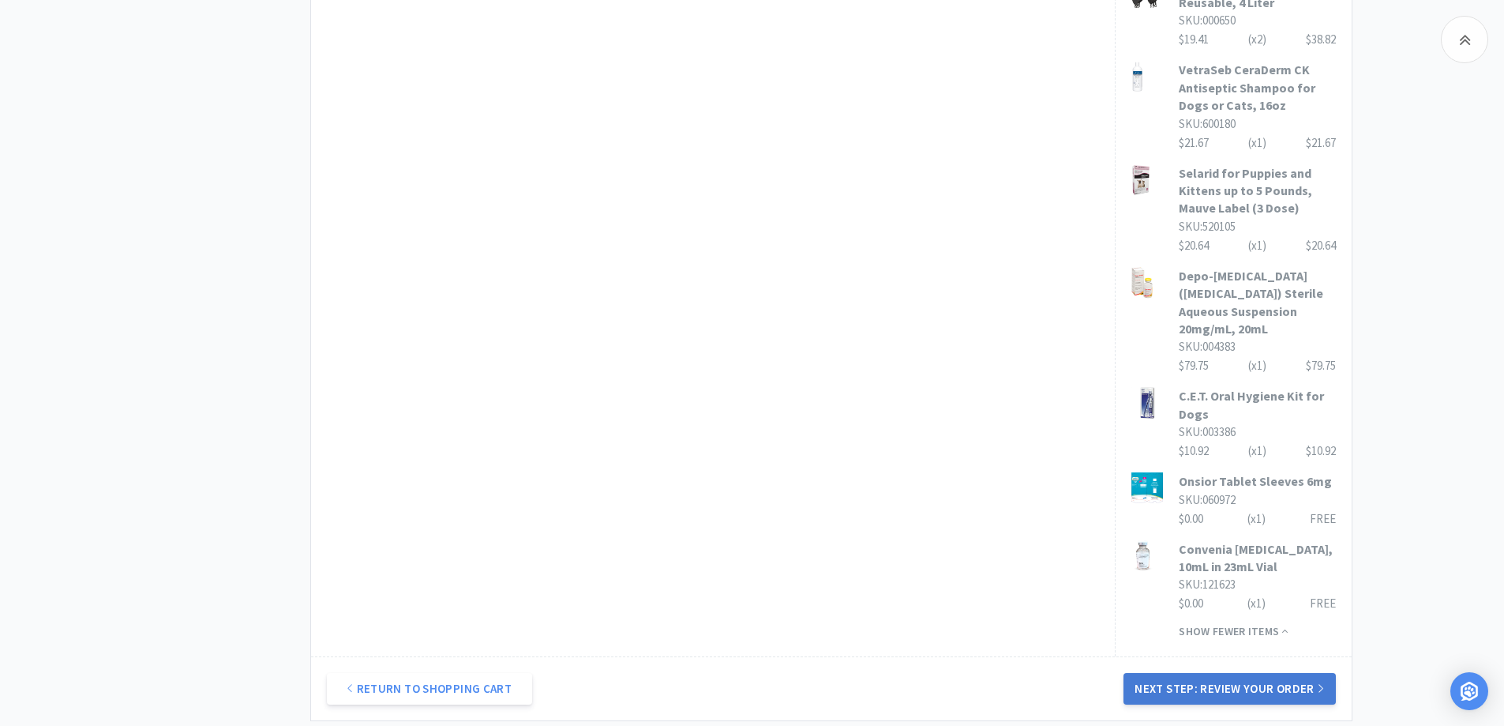
click at [1233, 673] on button "Next Step: Review Your Order" at bounding box center [1229, 689] width 212 height 32
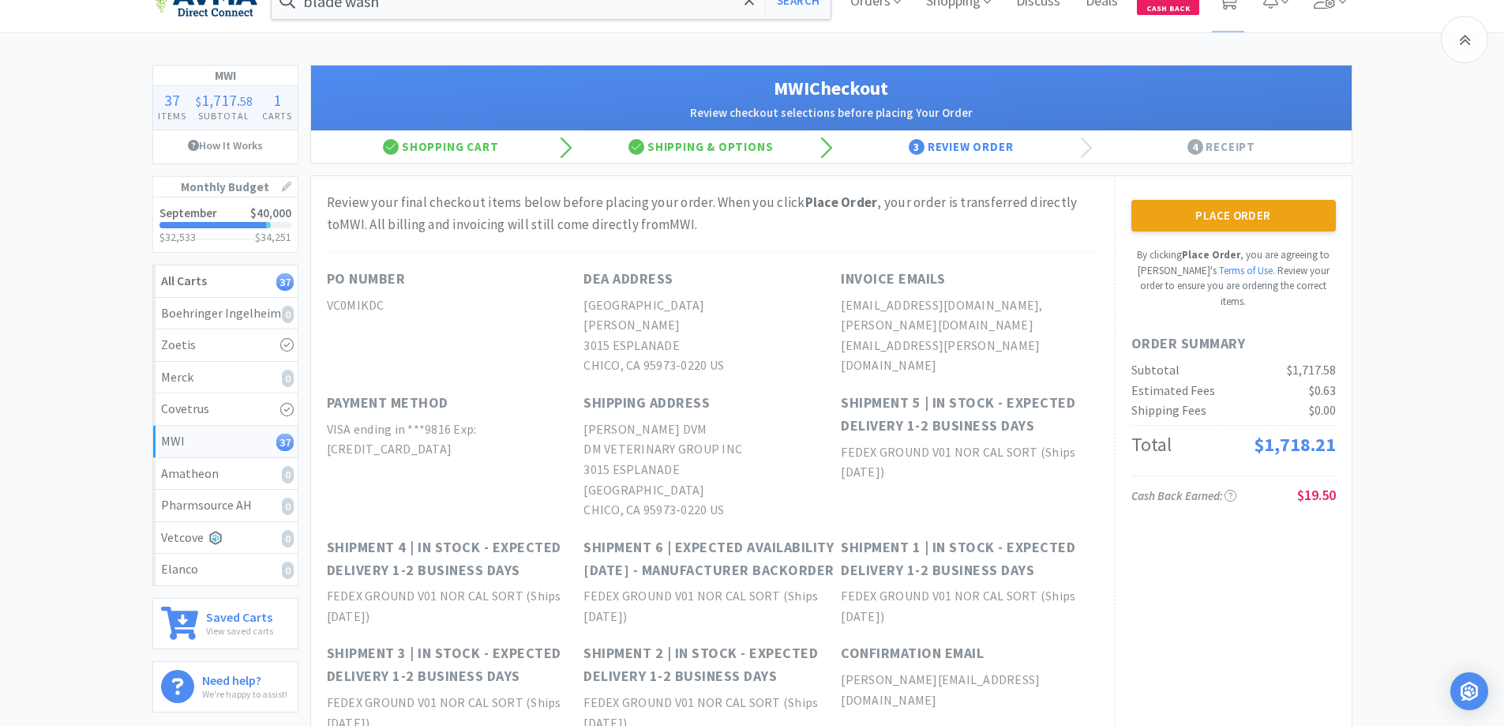
scroll to position [0, 0]
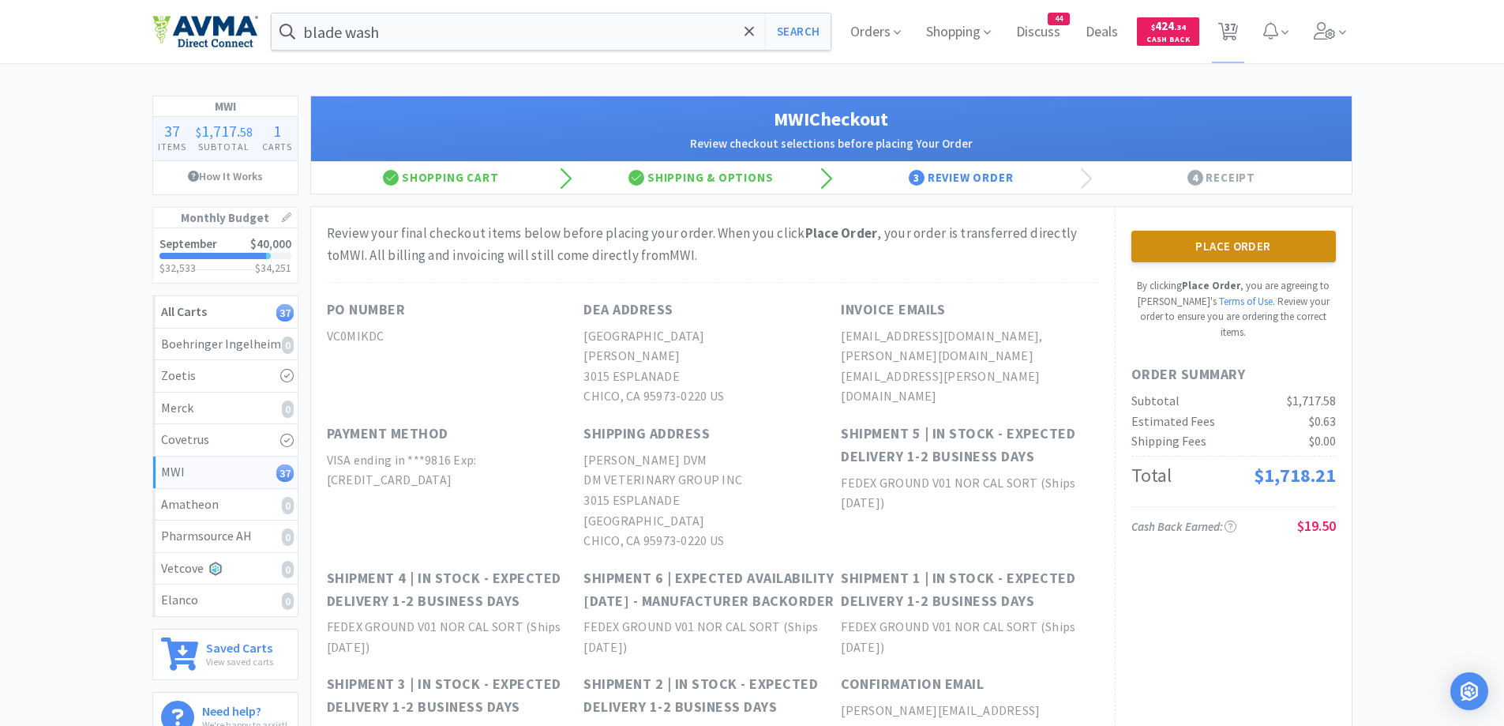
click at [1213, 248] on button "Place Order" at bounding box center [1233, 247] width 204 height 32
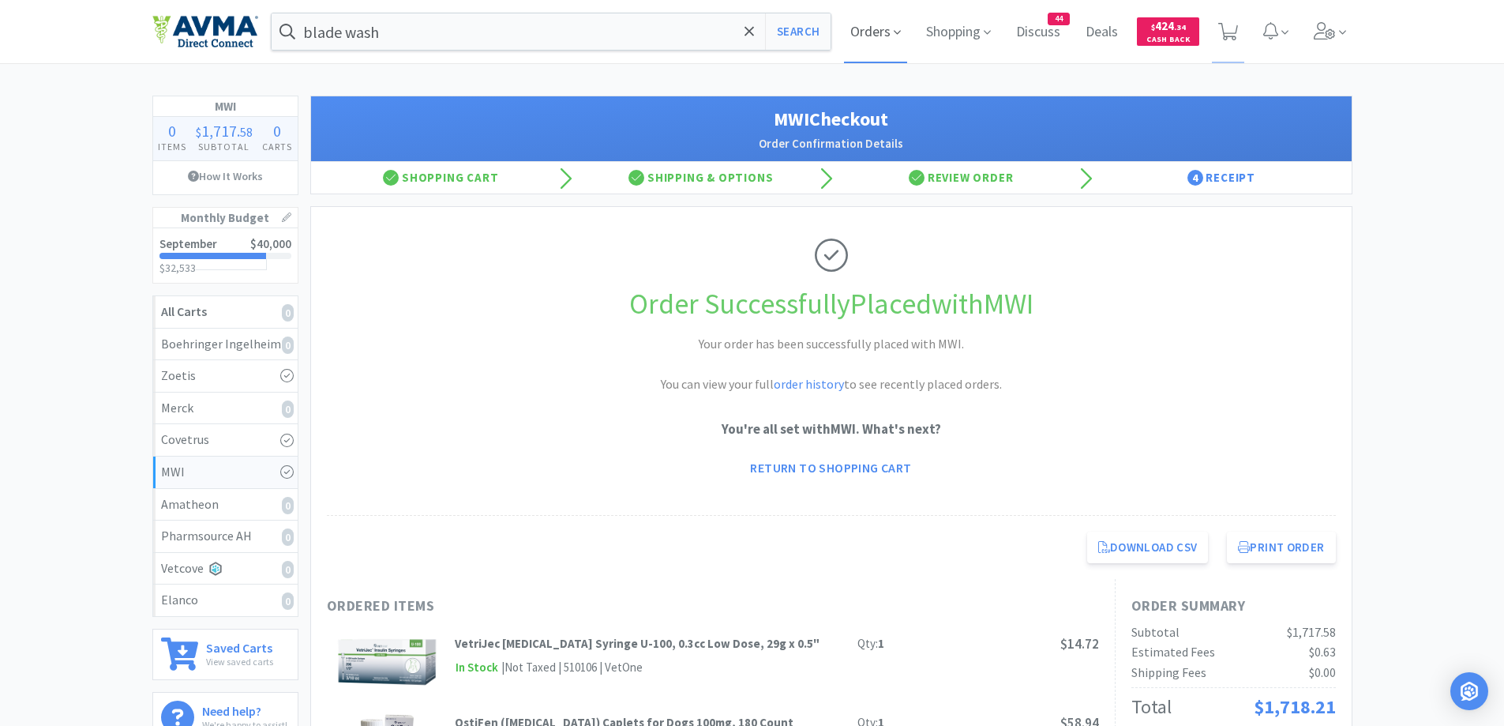
click at [883, 19] on span "Orders" at bounding box center [875, 31] width 63 height 63
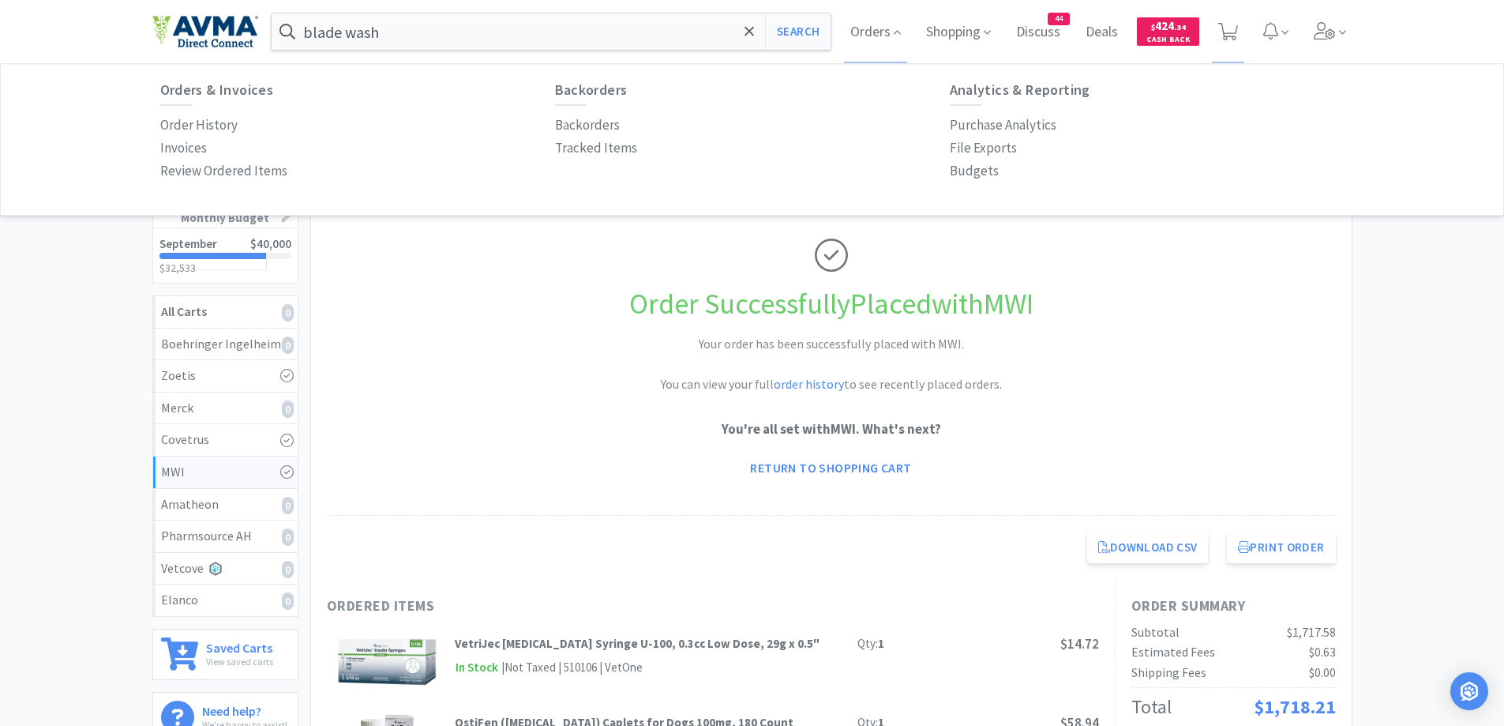
click at [186, 113] on div "Orders & Invoices Order History Invoices Review Ordered Items" at bounding box center [357, 132] width 395 height 101
click at [178, 122] on p "Order History" at bounding box center [198, 124] width 77 height 21
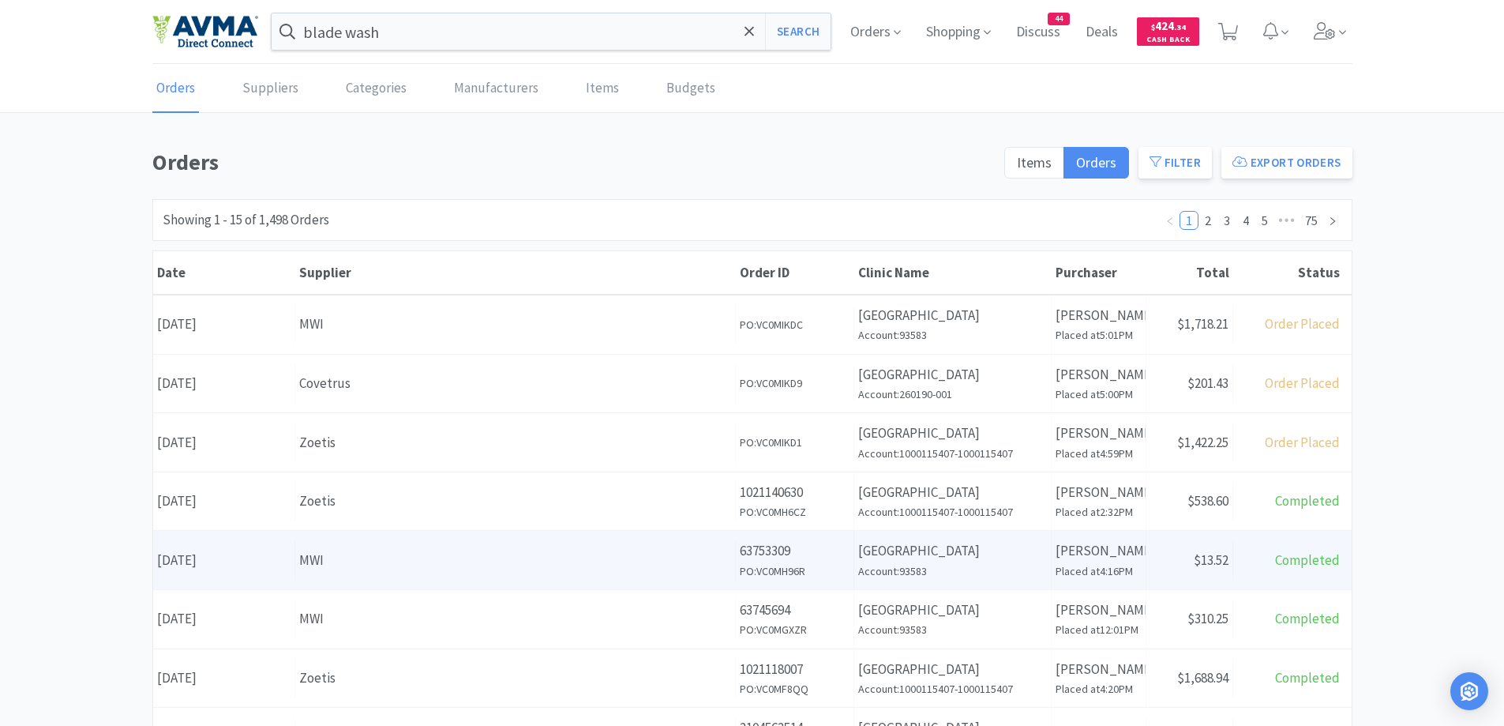
click at [1168, 555] on div "Receipt Status $13.52" at bounding box center [1189, 560] width 87 height 40
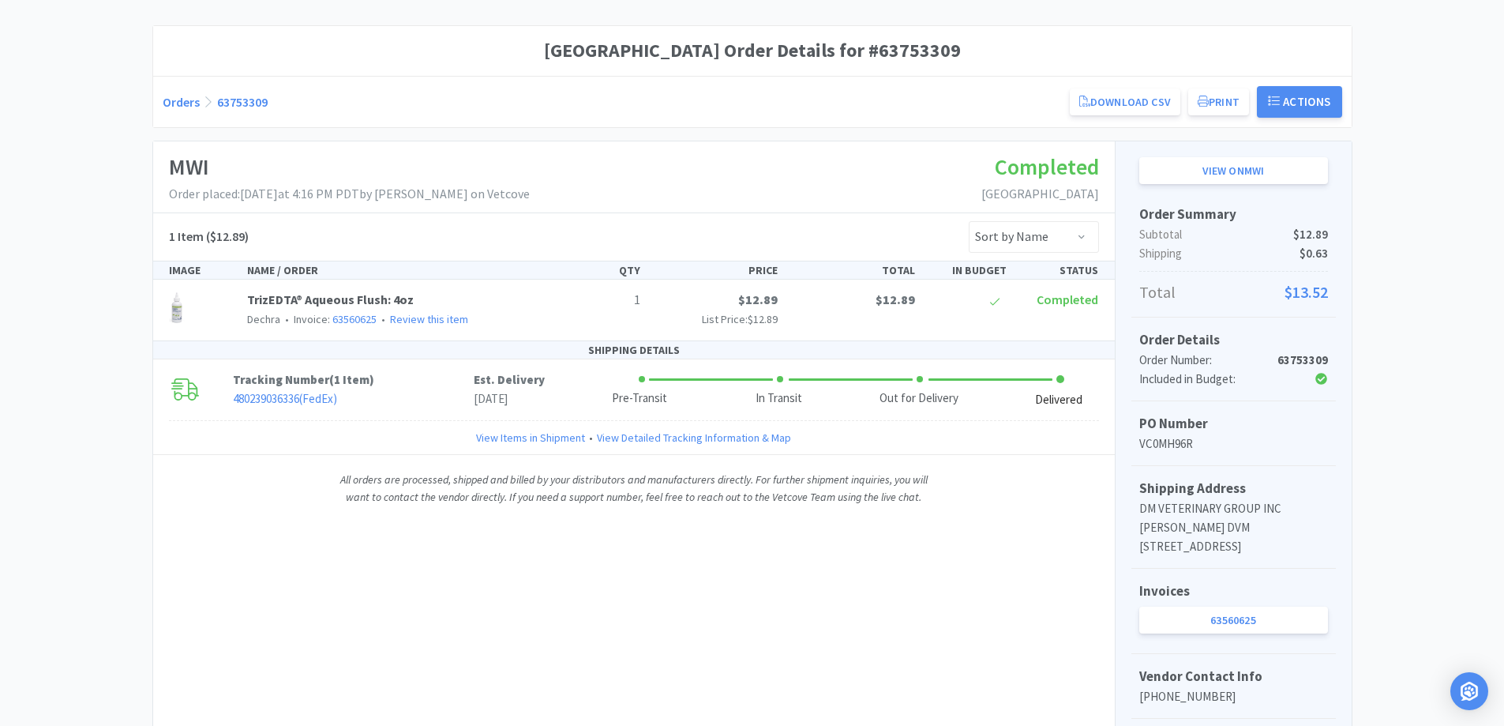
scroll to position [158, 0]
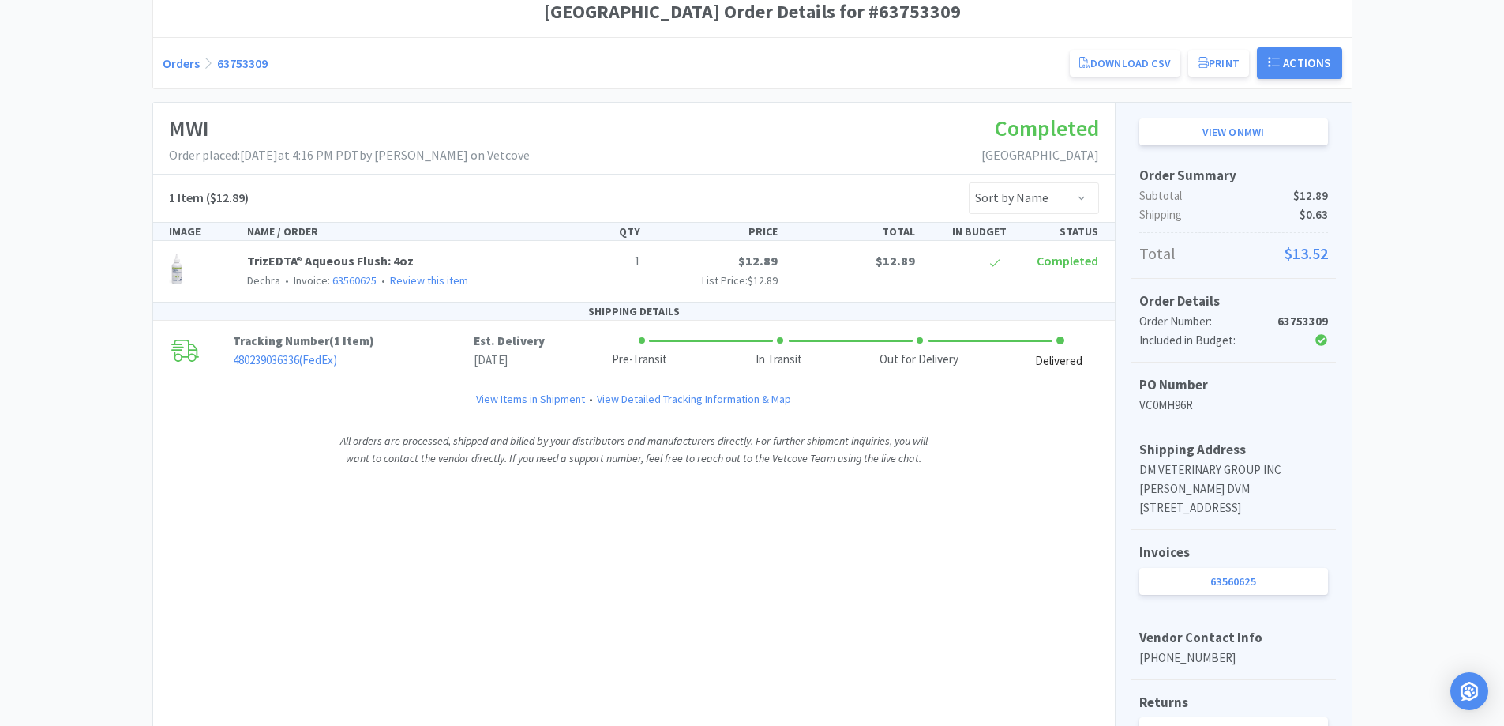
click at [184, 63] on link "Orders" at bounding box center [181, 63] width 37 height 16
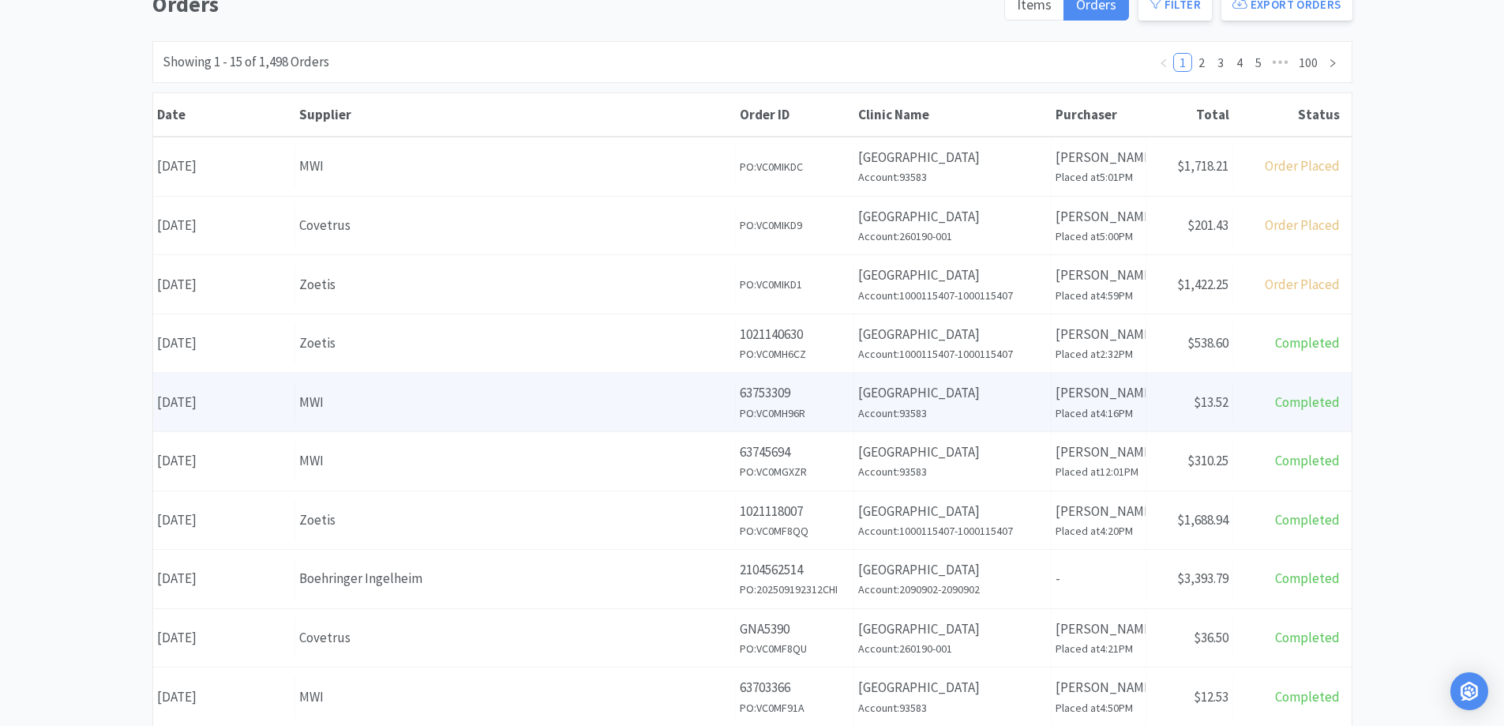
click at [1132, 397] on p "[PERSON_NAME]" at bounding box center [1098, 392] width 86 height 21
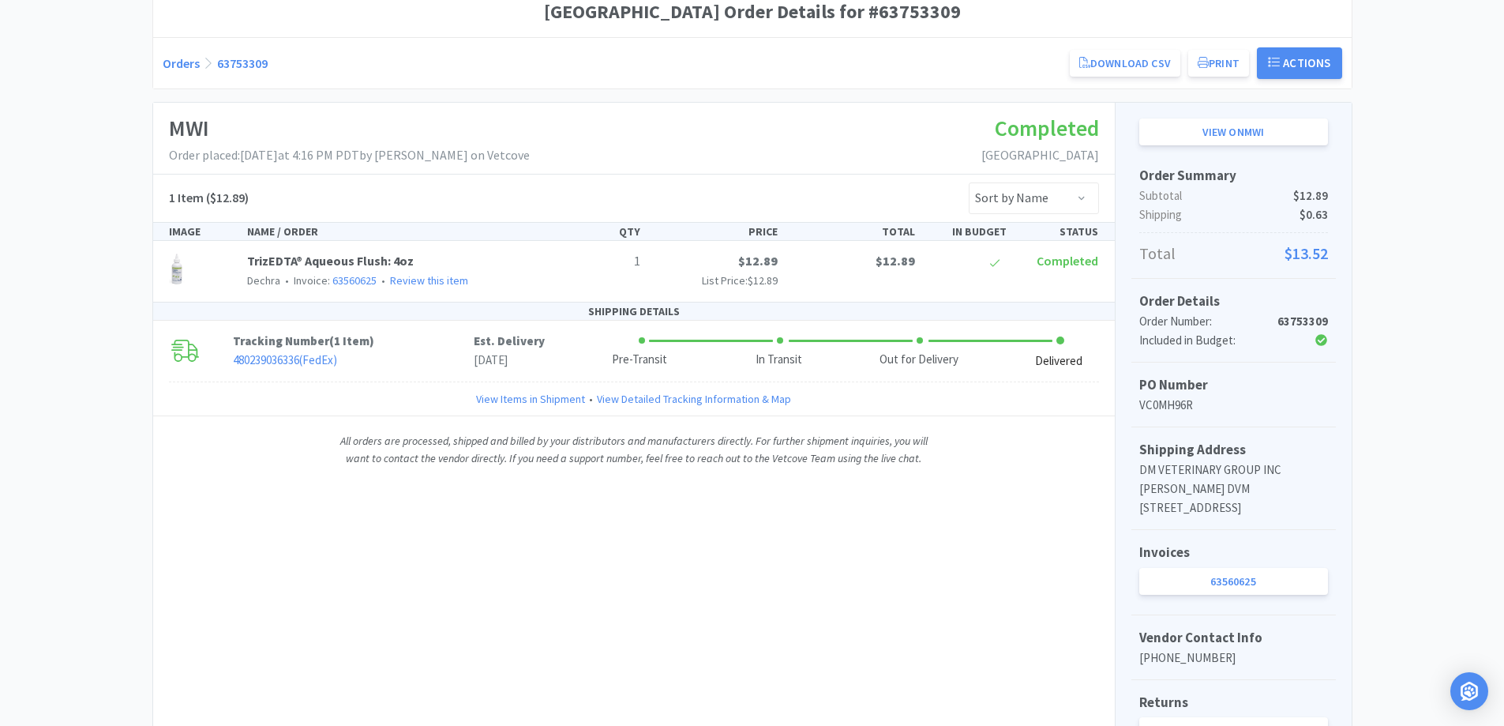
click at [166, 62] on link "Orders" at bounding box center [181, 63] width 37 height 16
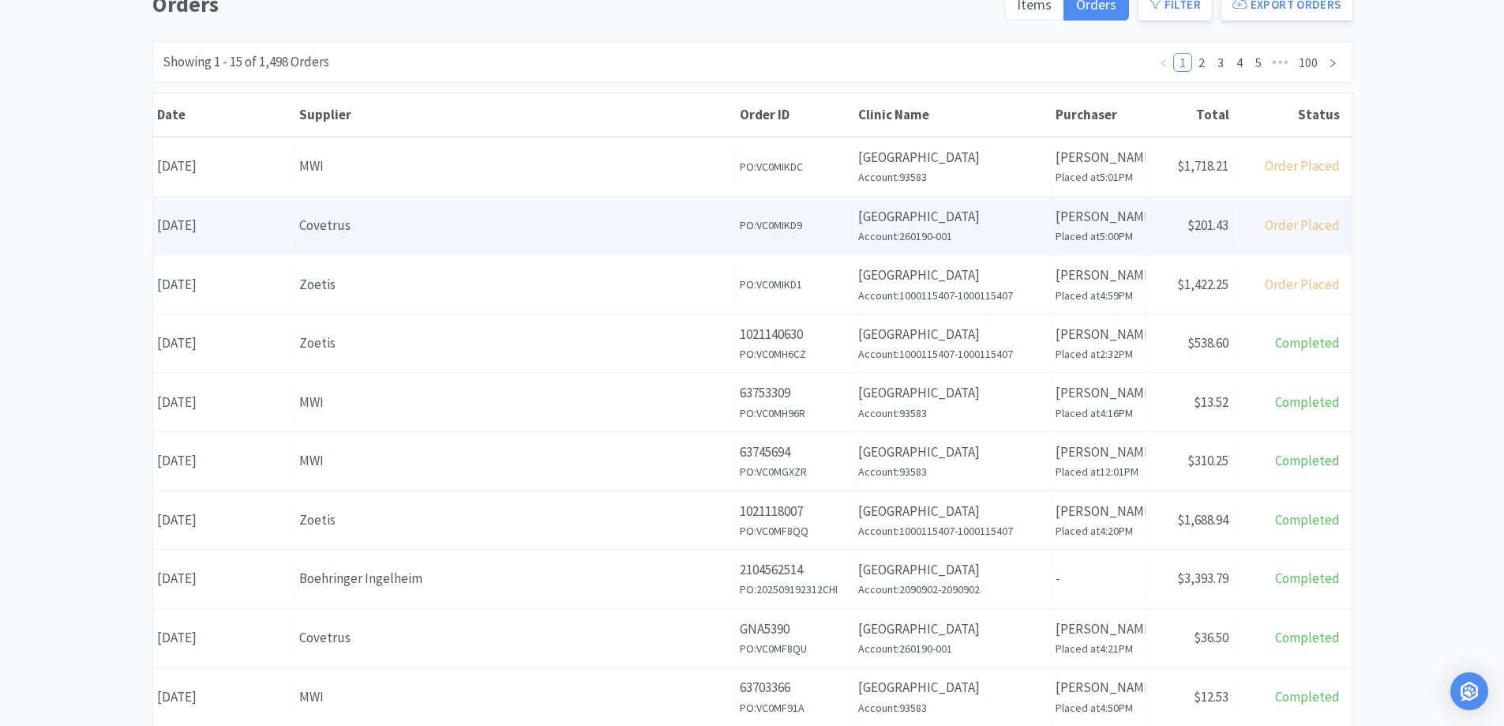
click at [1141, 218] on p "[PERSON_NAME]" at bounding box center [1098, 216] width 86 height 21
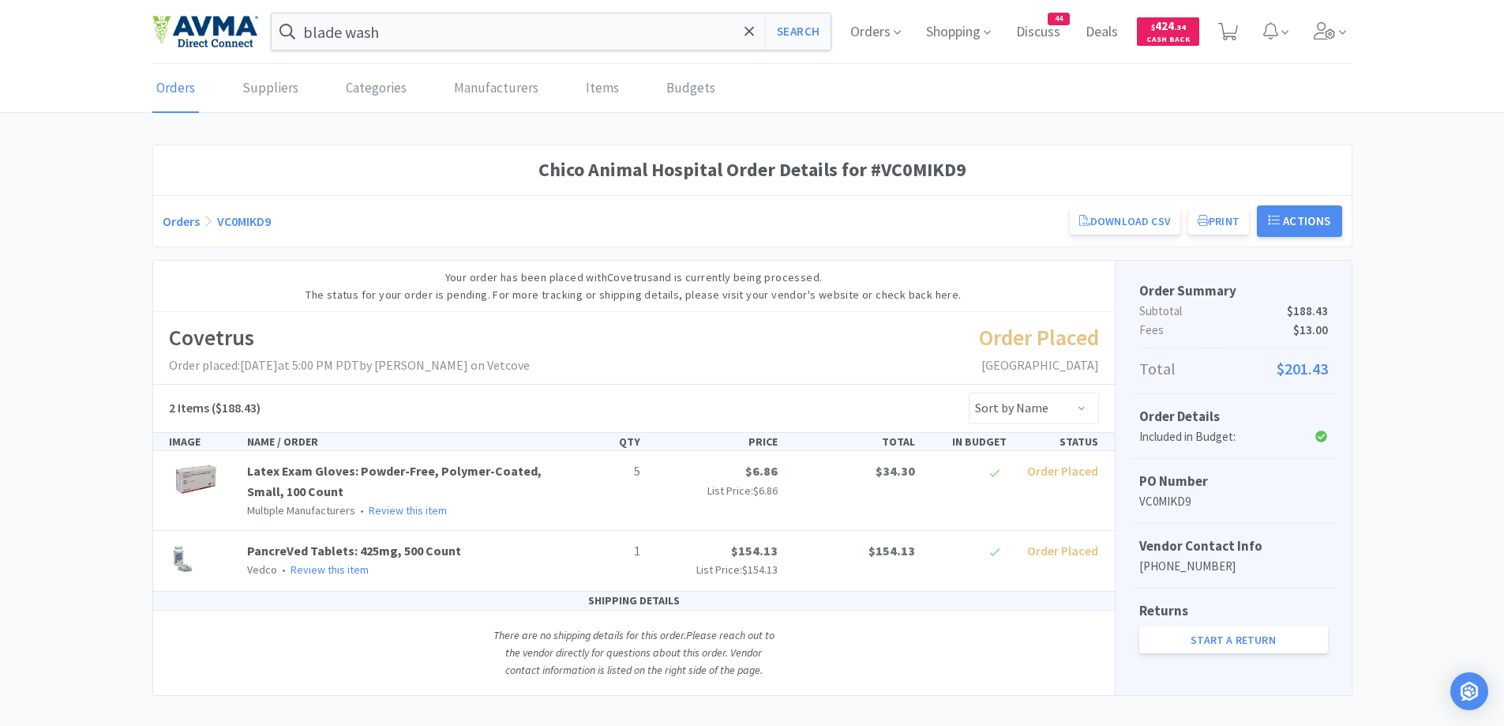
scroll to position [17, 0]
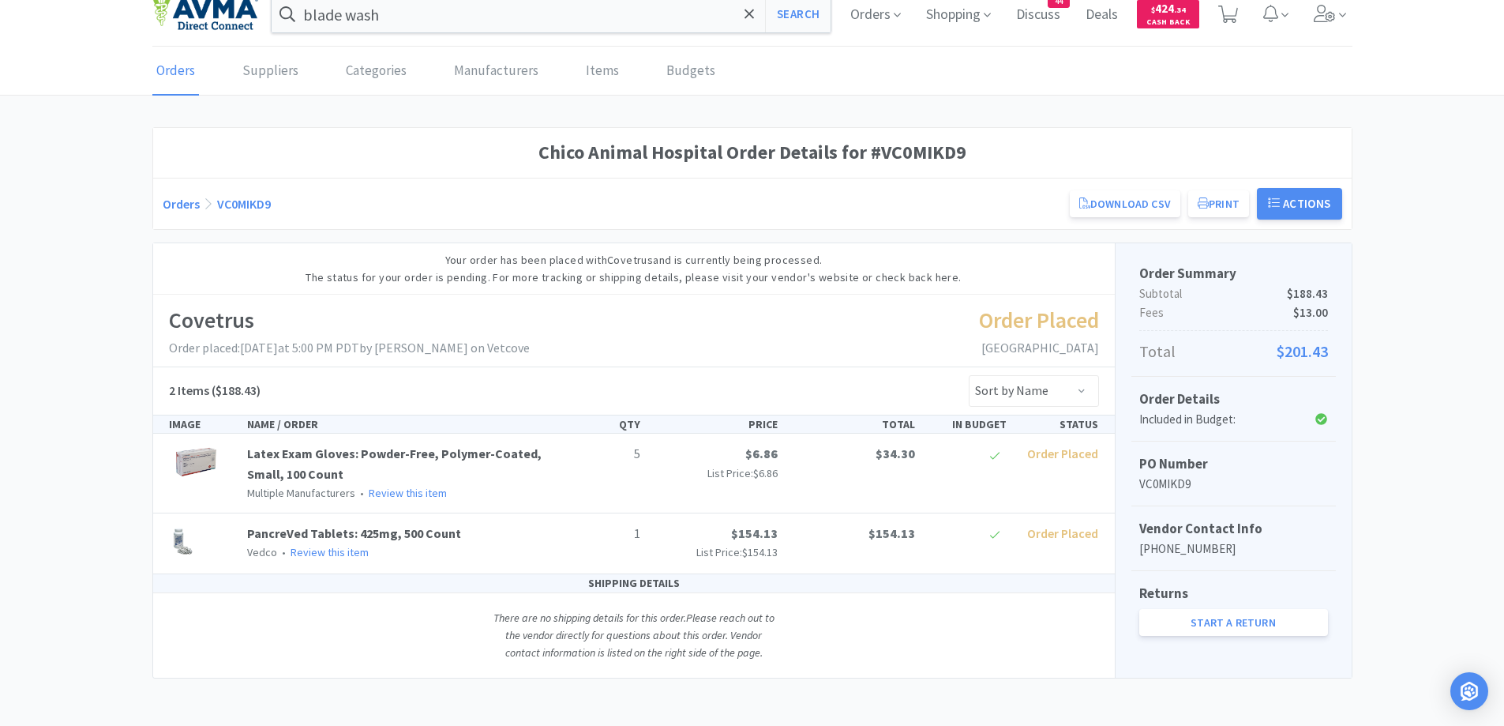
click at [188, 207] on link "Orders" at bounding box center [181, 204] width 37 height 16
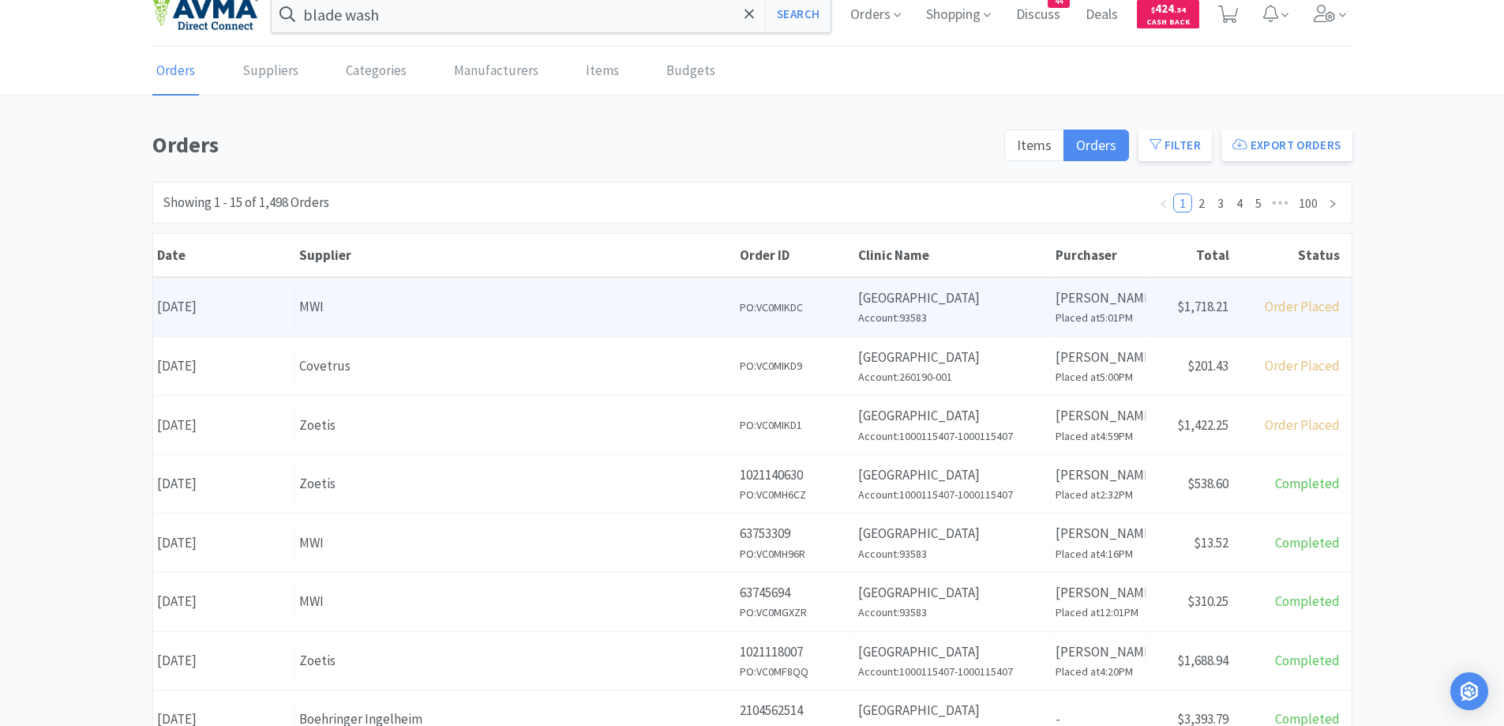
scroll to position [175, 0]
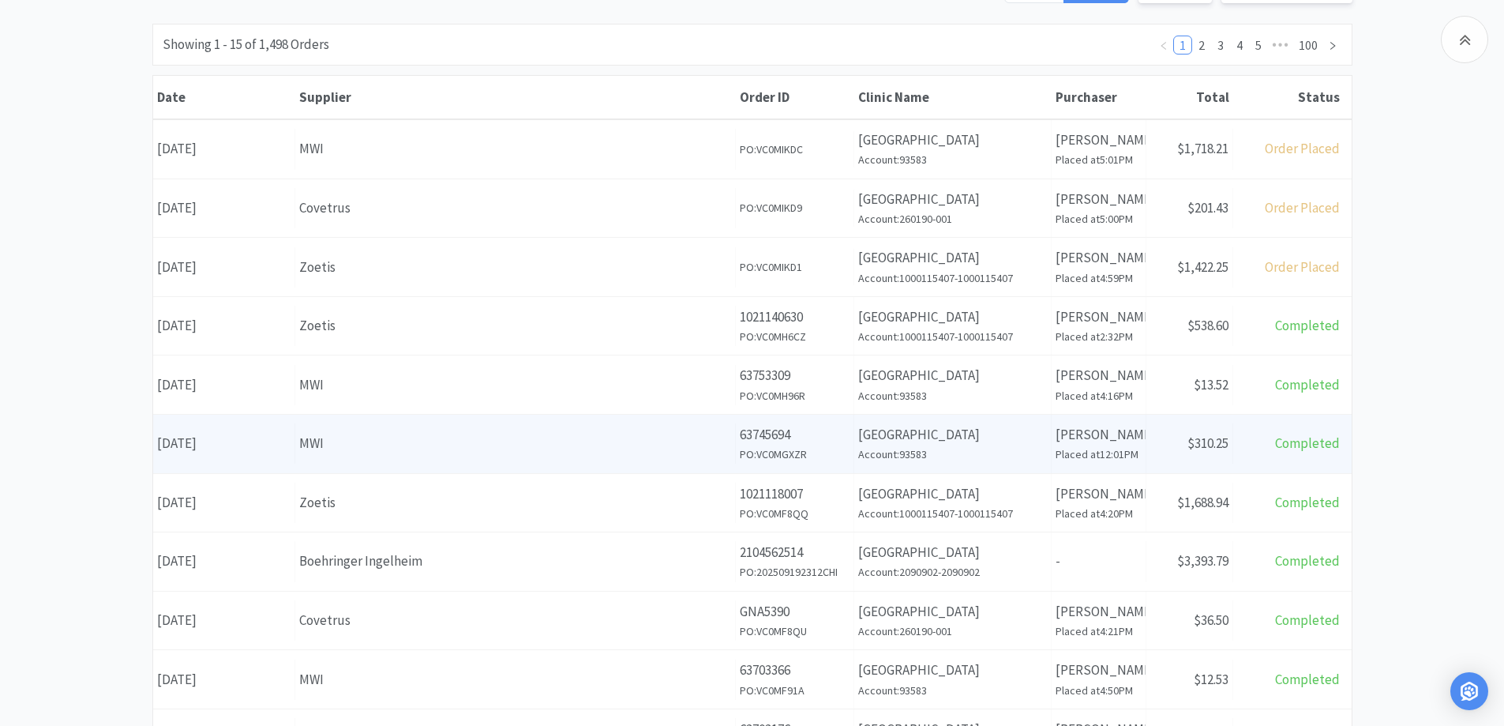
click at [476, 425] on div "Supplier MWI" at bounding box center [515, 443] width 441 height 40
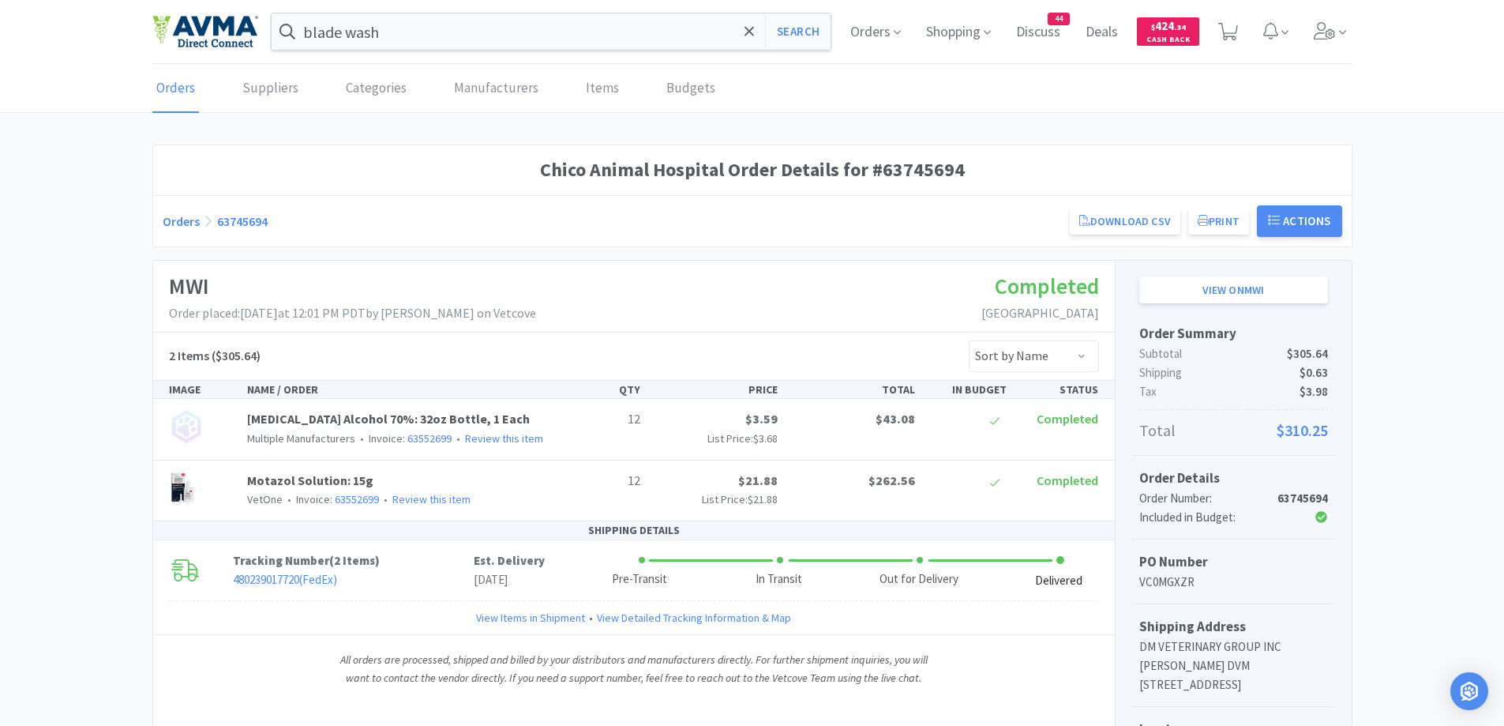
click at [170, 220] on link "Orders" at bounding box center [181, 221] width 37 height 16
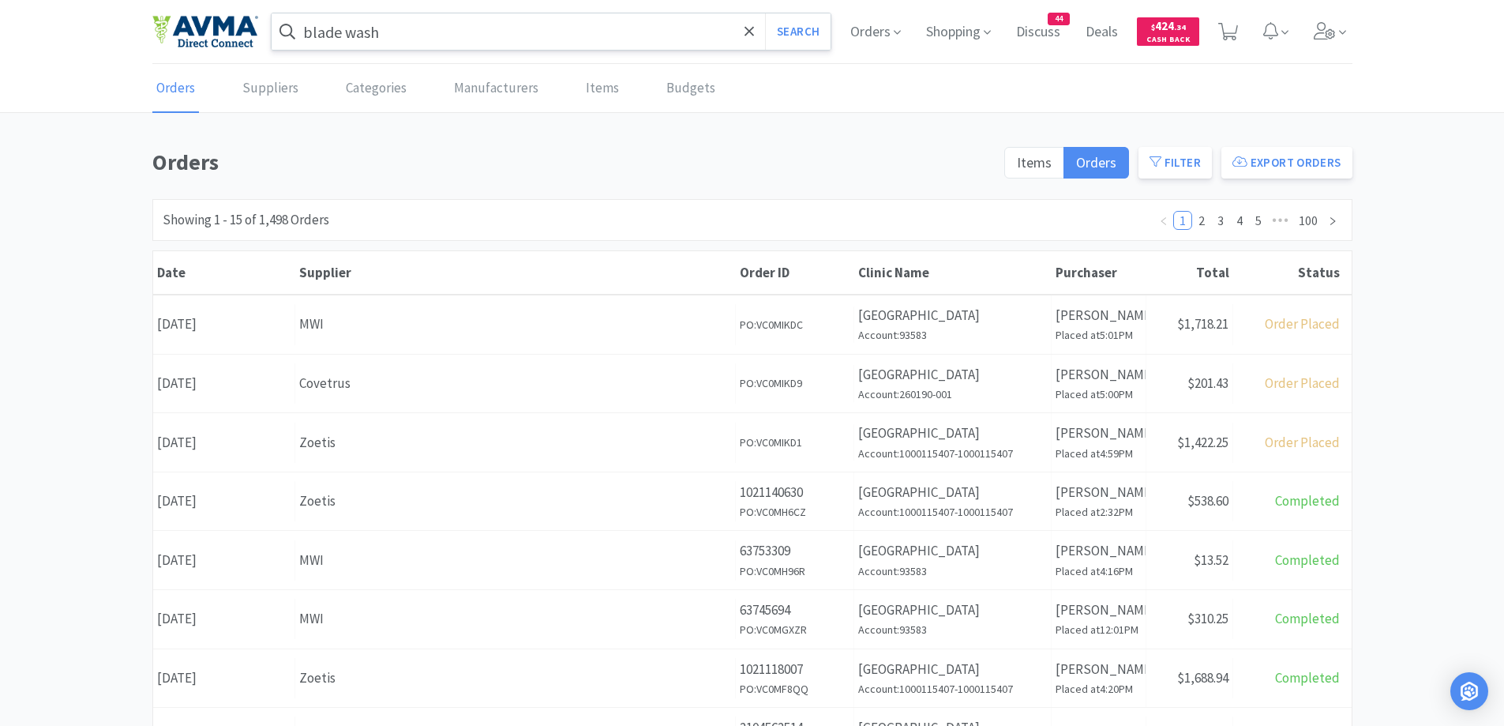
click at [513, 32] on input "blade wash" at bounding box center [552, 31] width 560 height 36
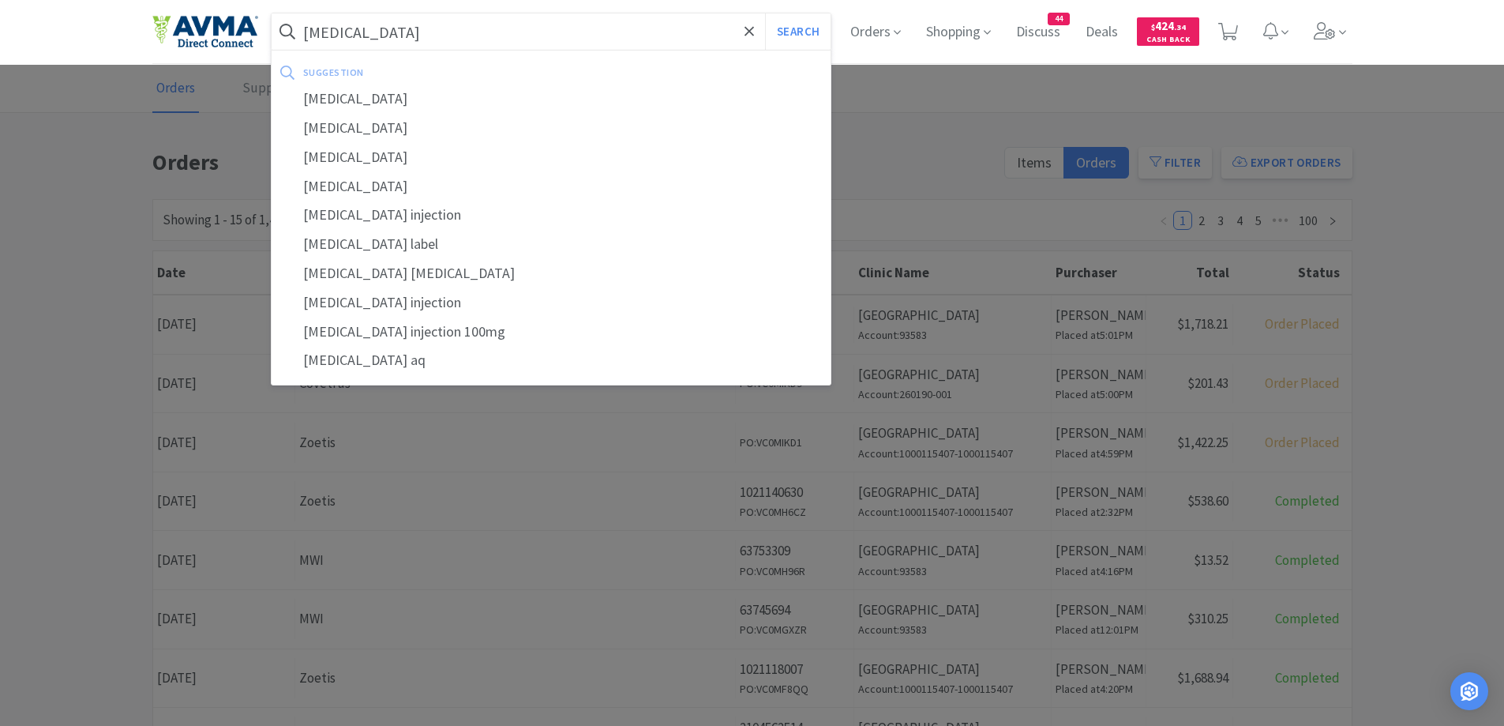
type input "ketamine"
click at [765, 13] on button "Search" at bounding box center [798, 31] width 66 height 36
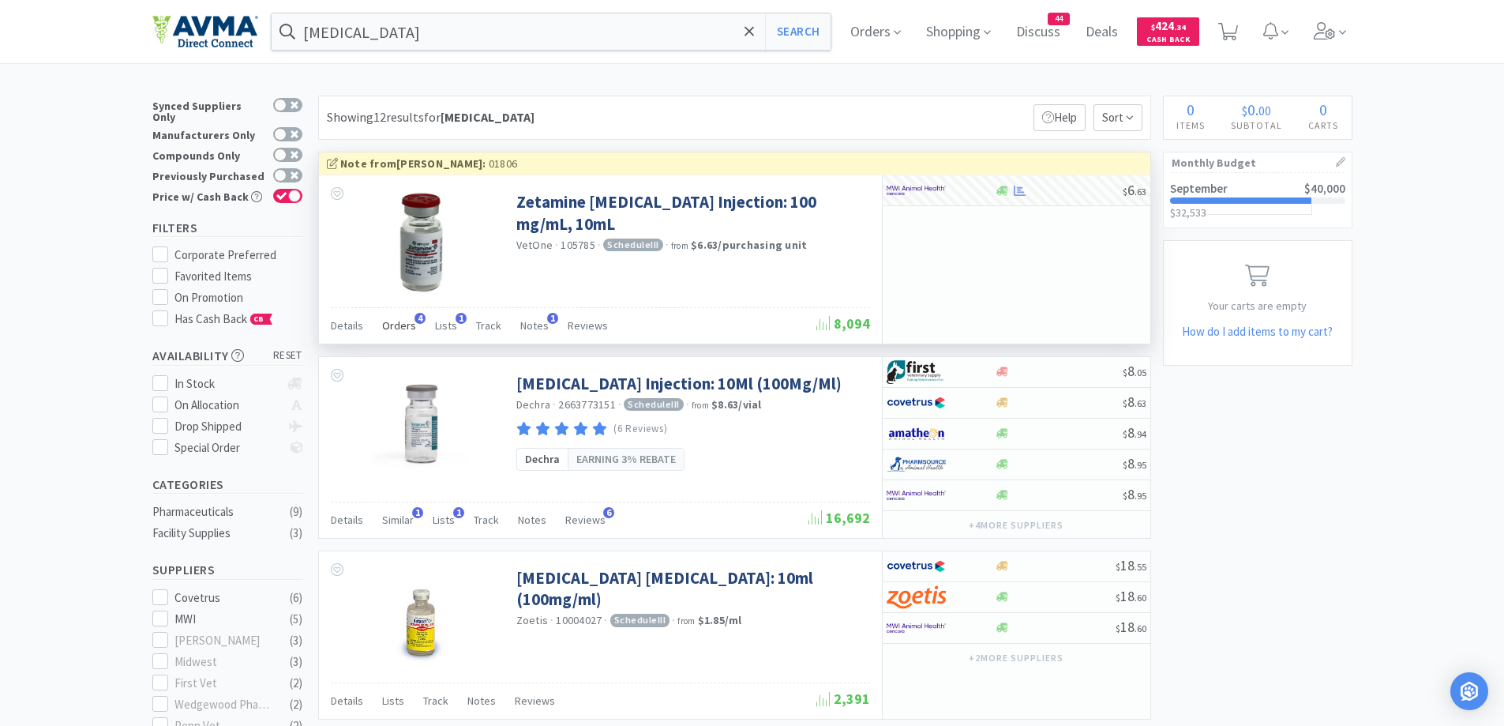
click at [386, 323] on span "Orders" at bounding box center [399, 325] width 34 height 14
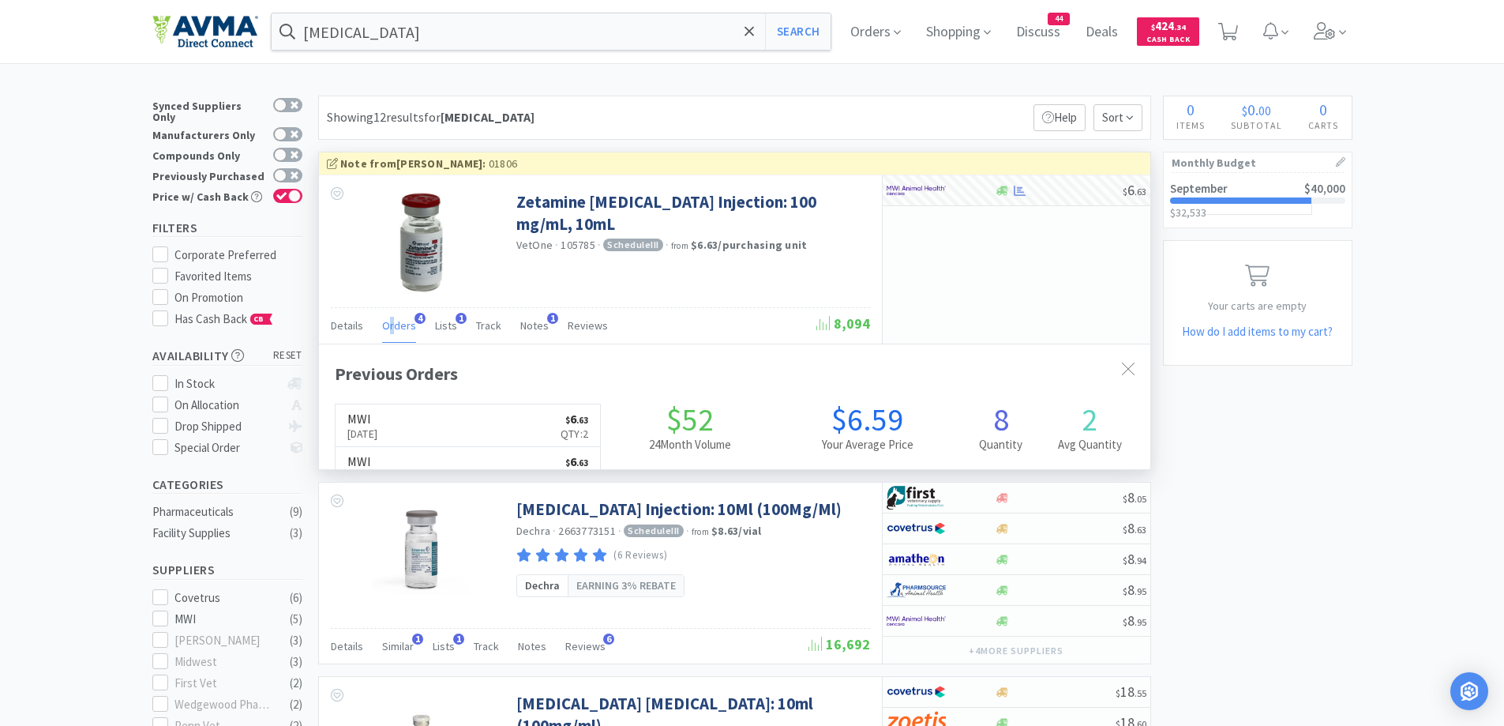
scroll to position [409, 831]
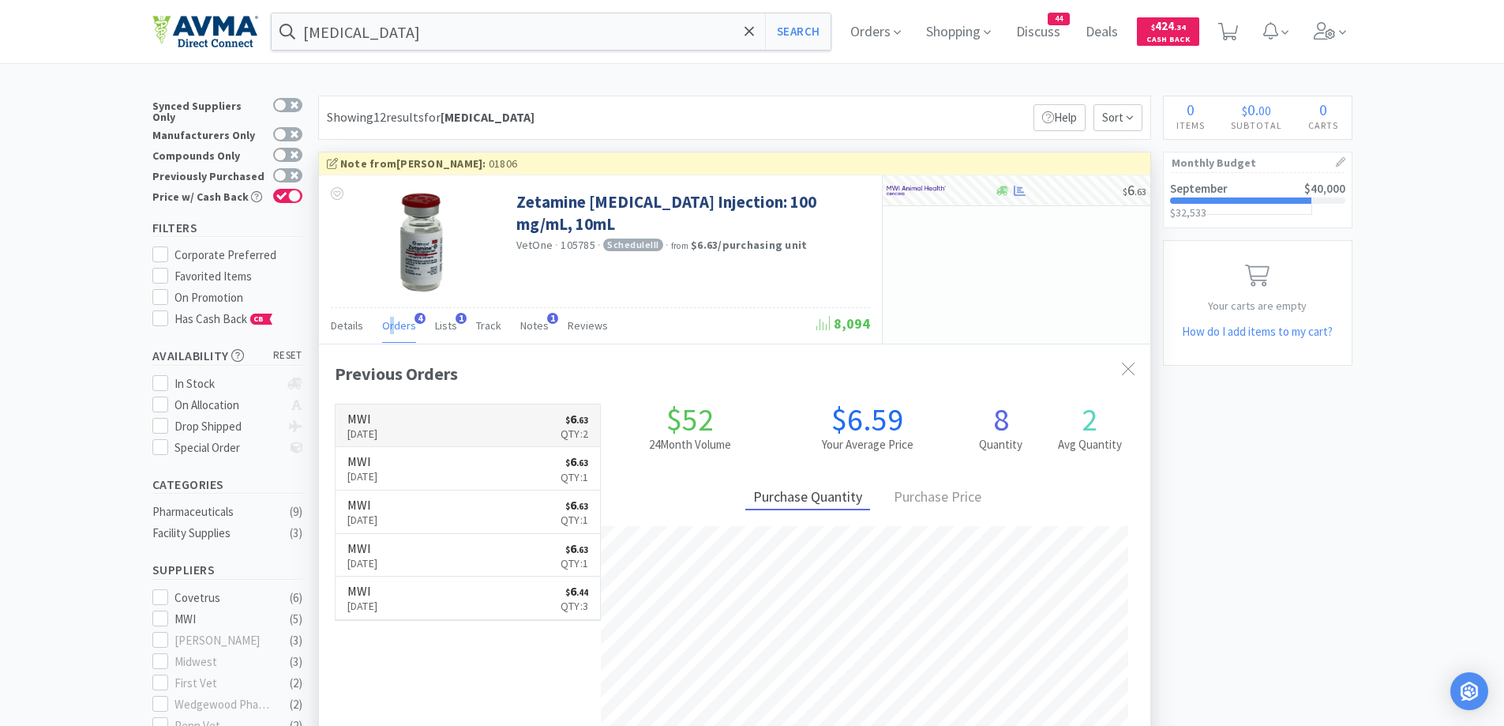
click at [378, 428] on p "Sep 25th, 2025" at bounding box center [362, 433] width 31 height 17
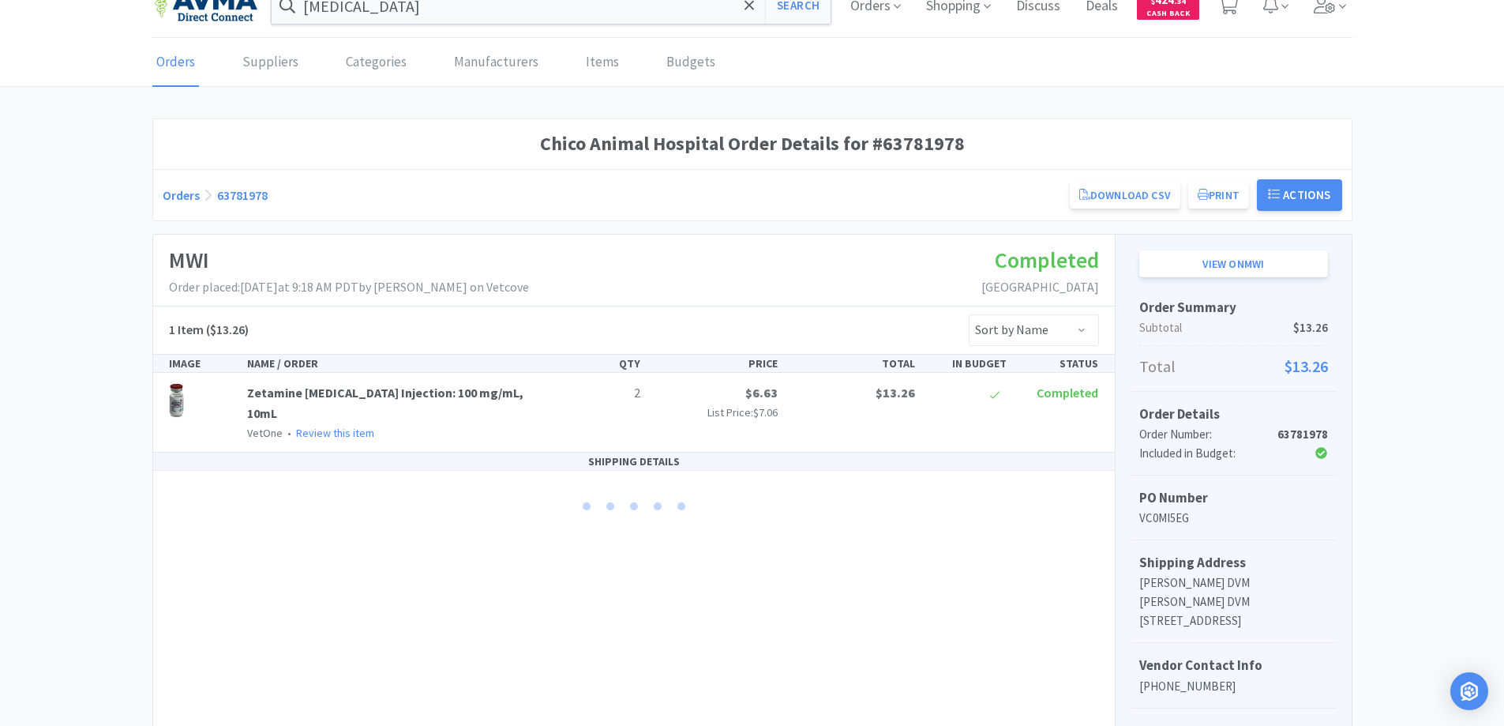
scroll to position [158, 0]
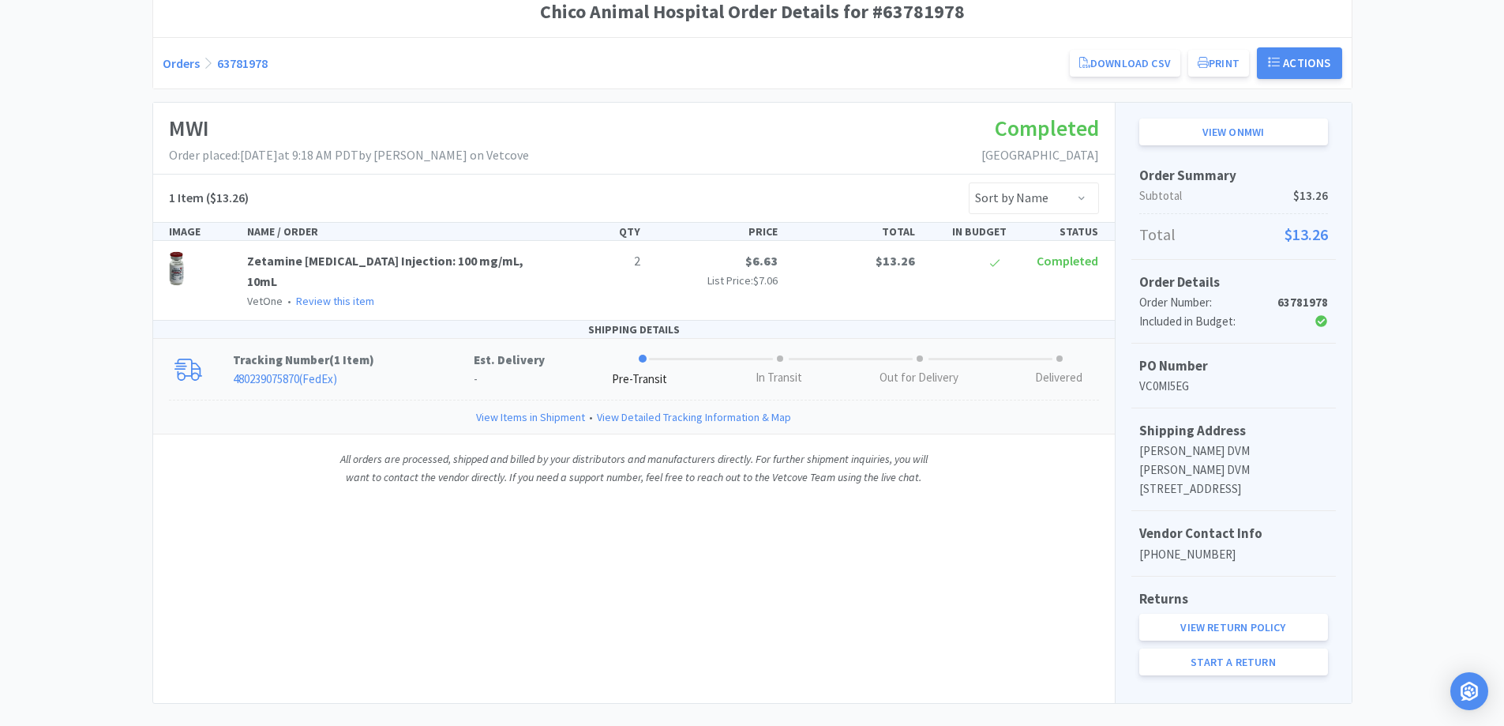
click at [318, 371] on link "480239075870 ( FedEx )" at bounding box center [285, 378] width 104 height 15
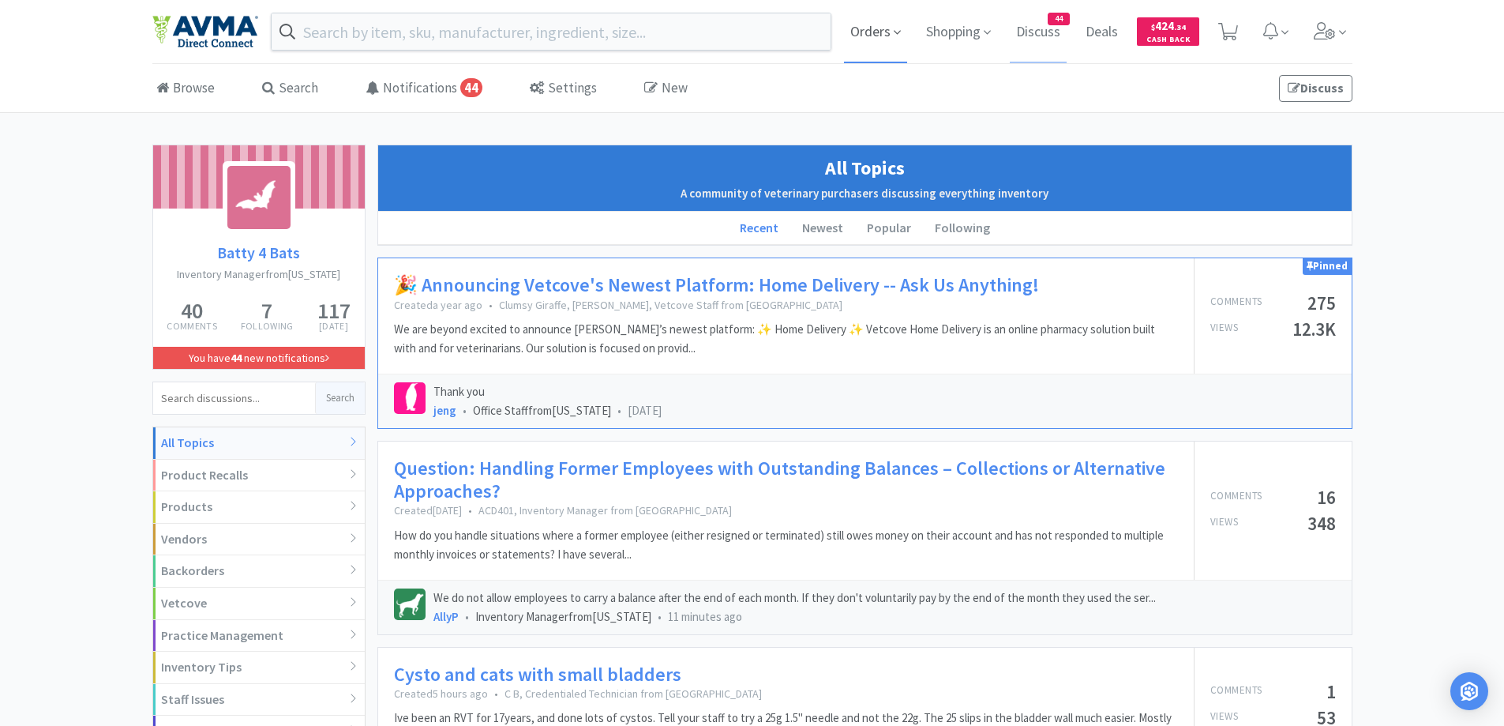
click at [845, 32] on span "Orders" at bounding box center [875, 31] width 63 height 63
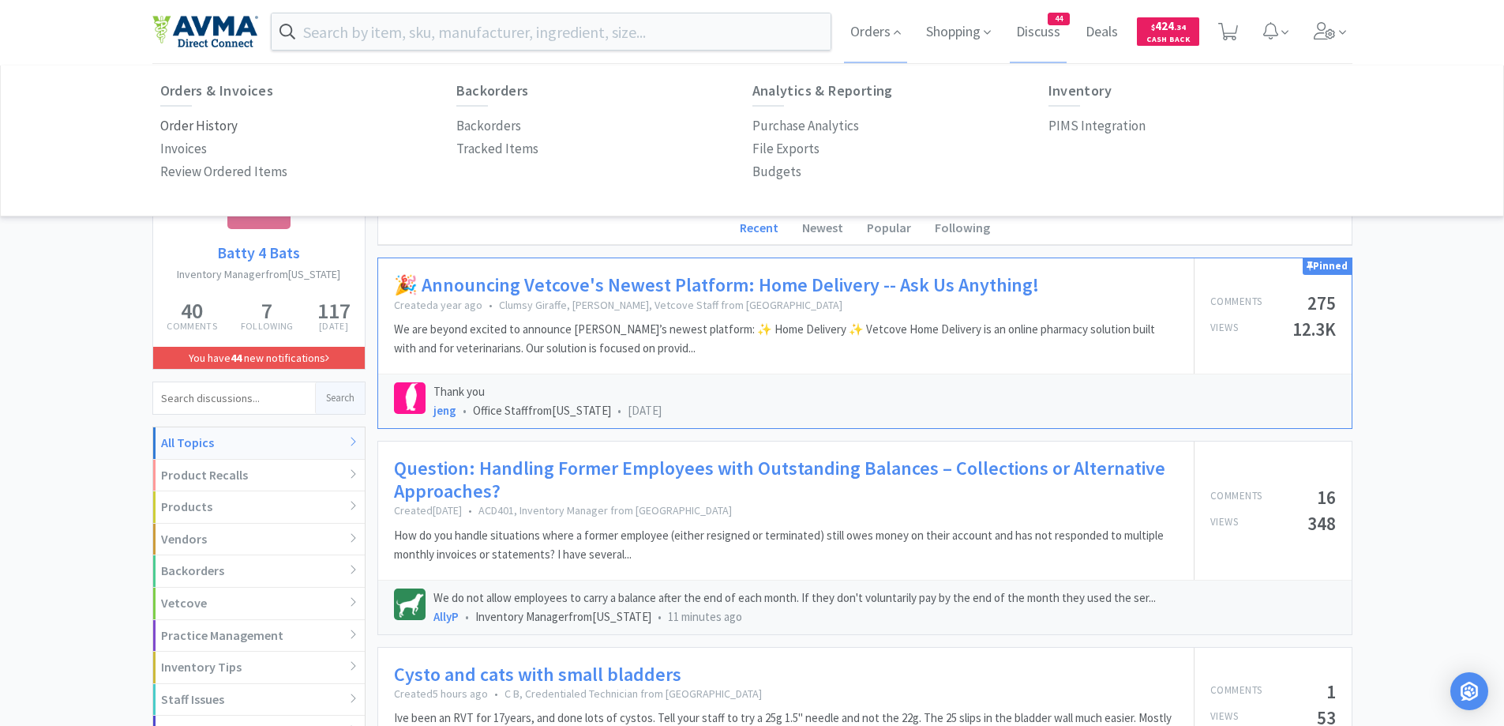
click at [190, 118] on p "Order History" at bounding box center [198, 125] width 77 height 21
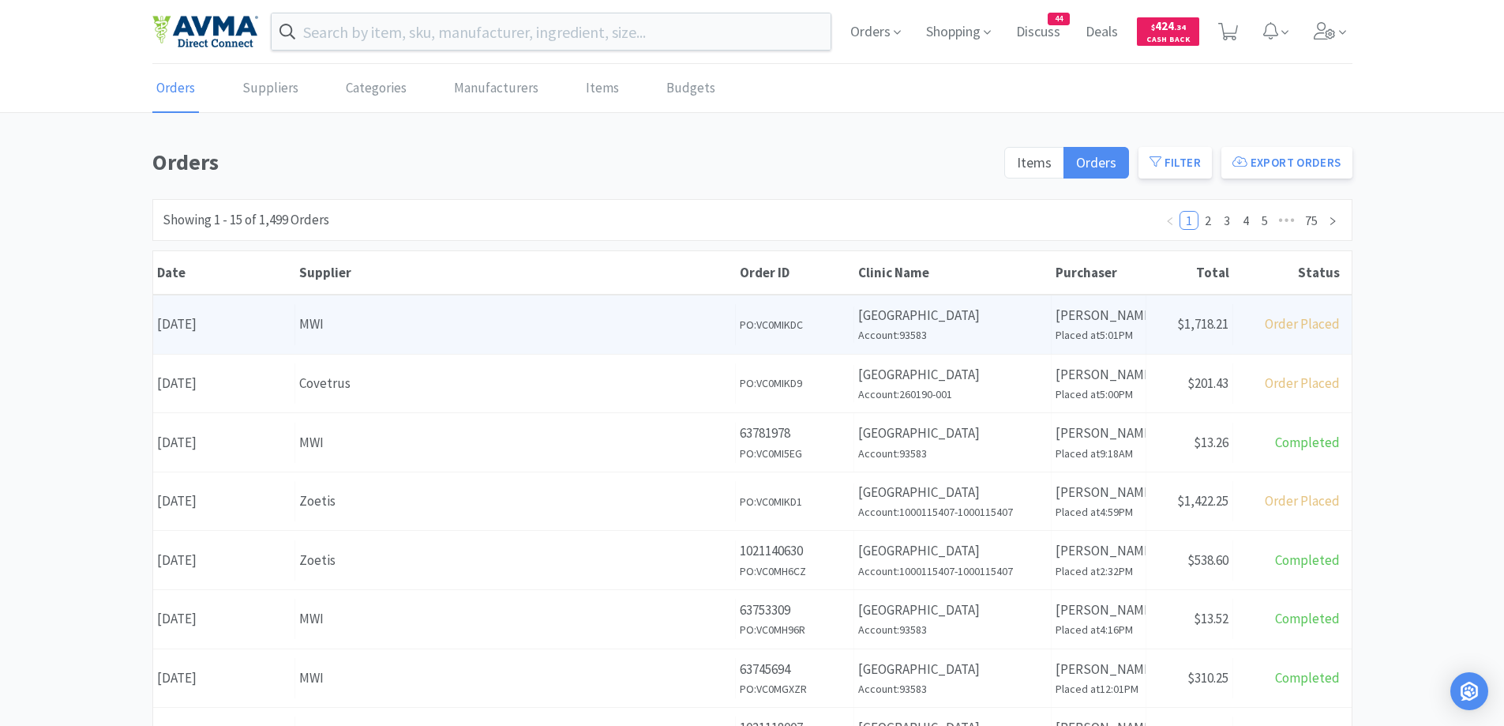
click at [744, 331] on h6 "PO: VC0MIKDC" at bounding box center [795, 324] width 110 height 17
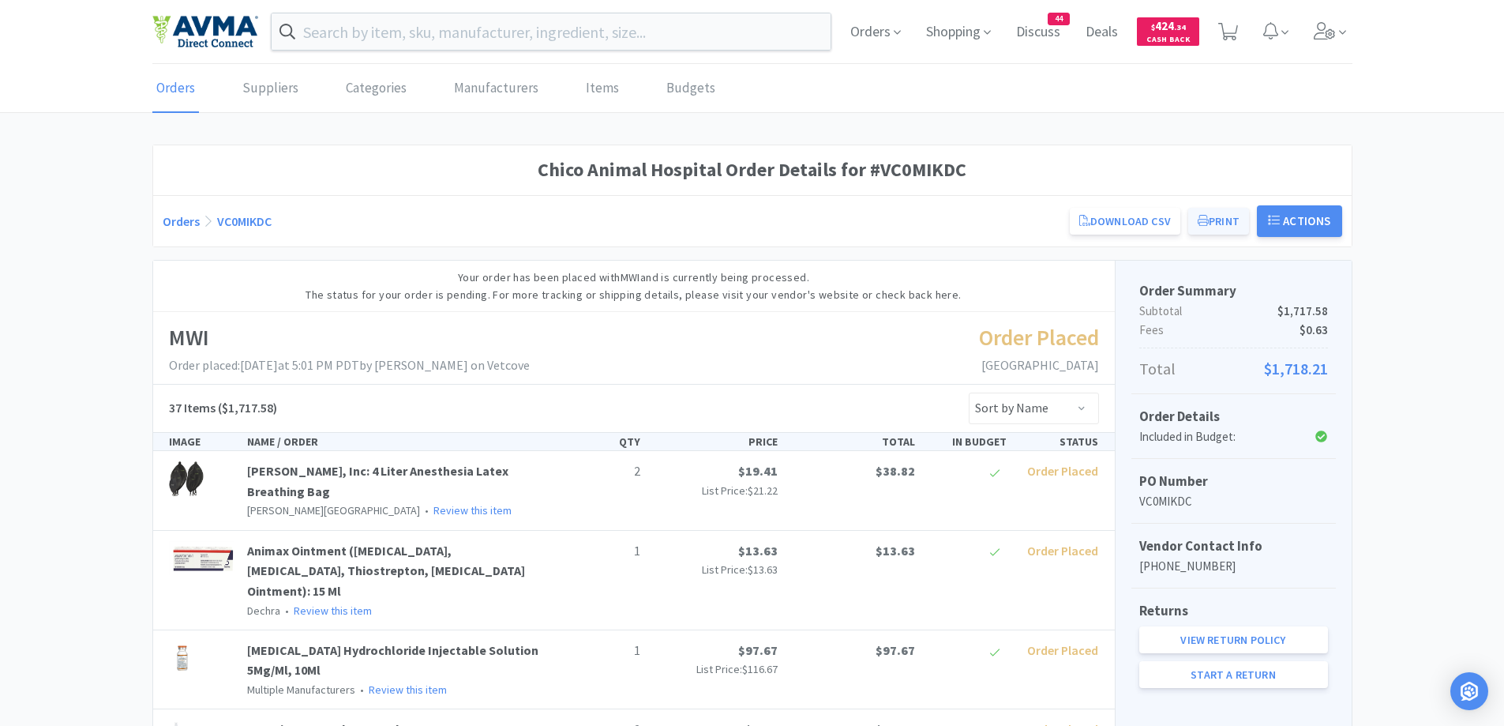
click at [1243, 219] on button "Print" at bounding box center [1218, 221] width 61 height 27
